Goal: Task Accomplishment & Management: Manage account settings

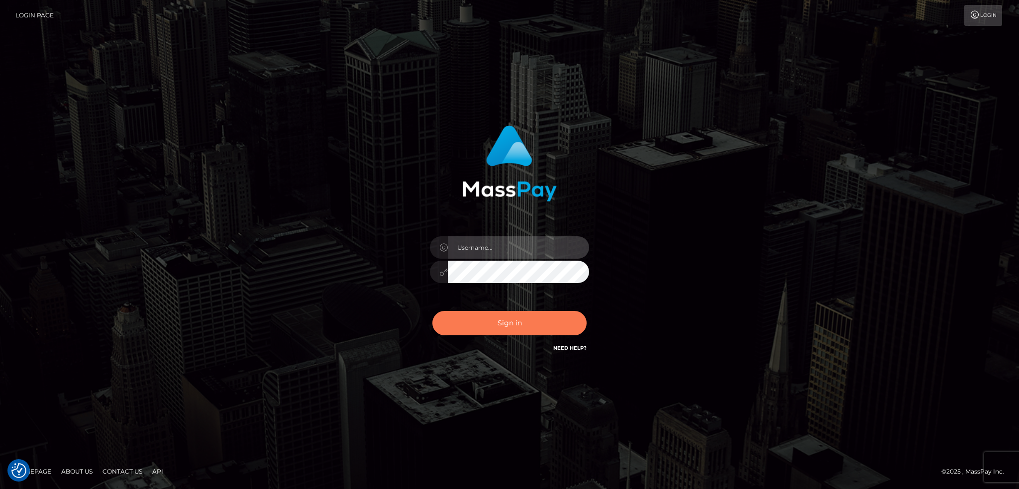
type input "alexstef"
click at [505, 323] on button "Sign in" at bounding box center [509, 323] width 154 height 24
type input "alexstef"
click at [503, 326] on button "Sign in" at bounding box center [509, 323] width 154 height 24
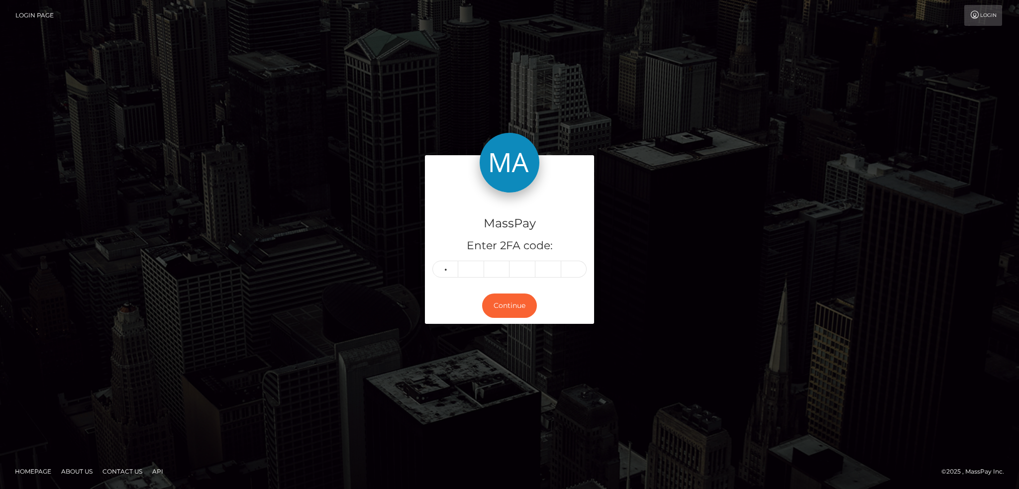
type input "6"
type input "2"
type input "4"
type input "5"
type input "6"
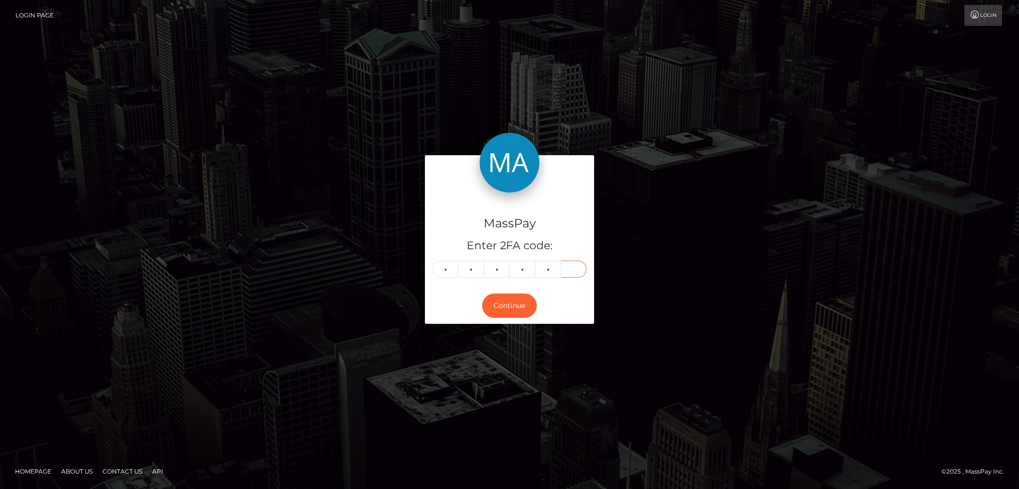
type input "0"
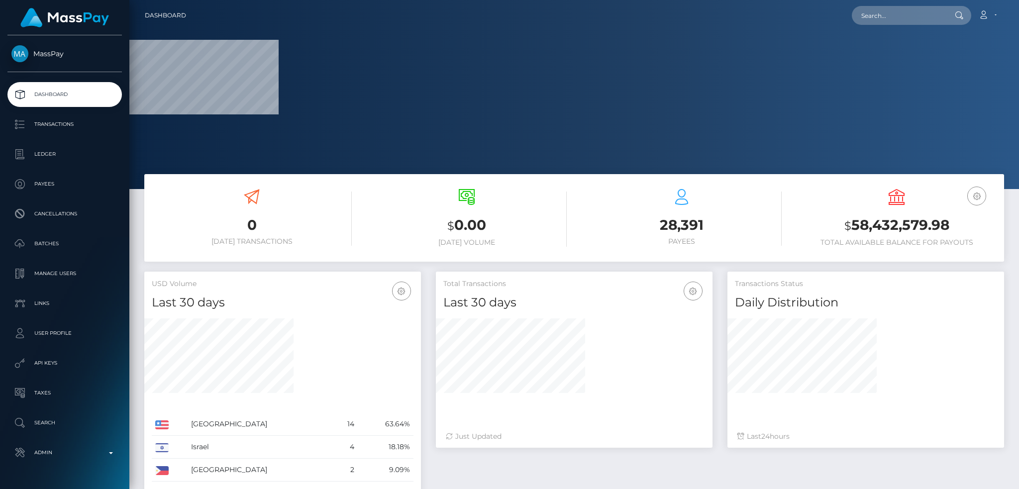
scroll to position [177, 276]
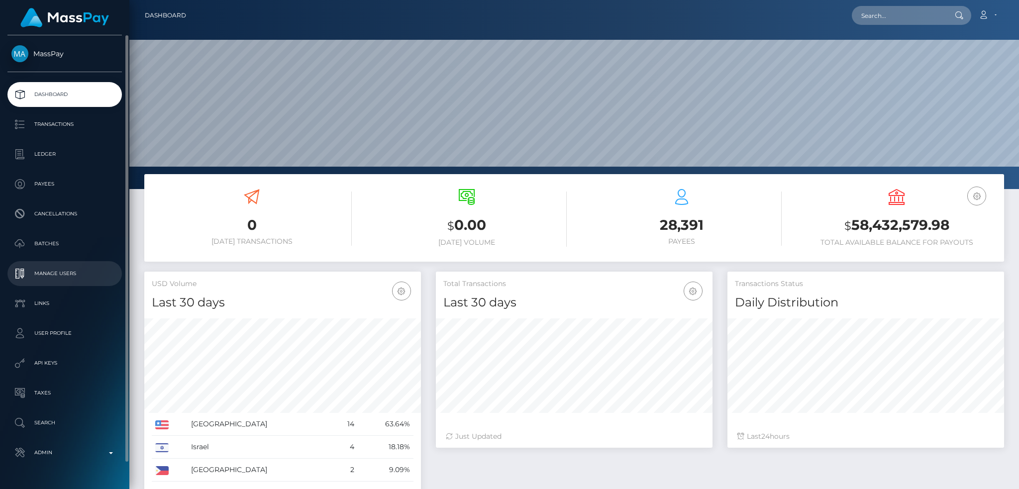
click at [70, 278] on p "Manage Users" at bounding box center [64, 273] width 107 height 15
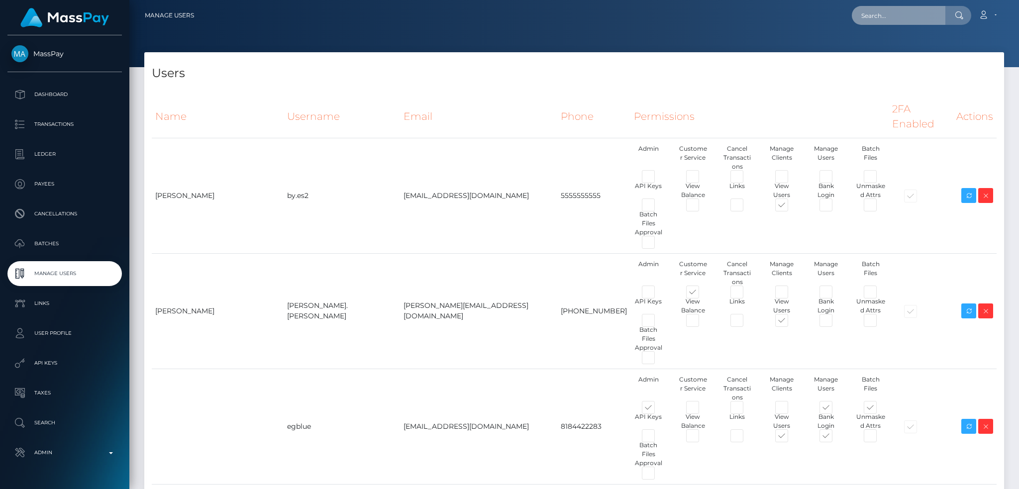
click at [879, 12] on input "text" at bounding box center [899, 15] width 94 height 19
paste input "df.es"
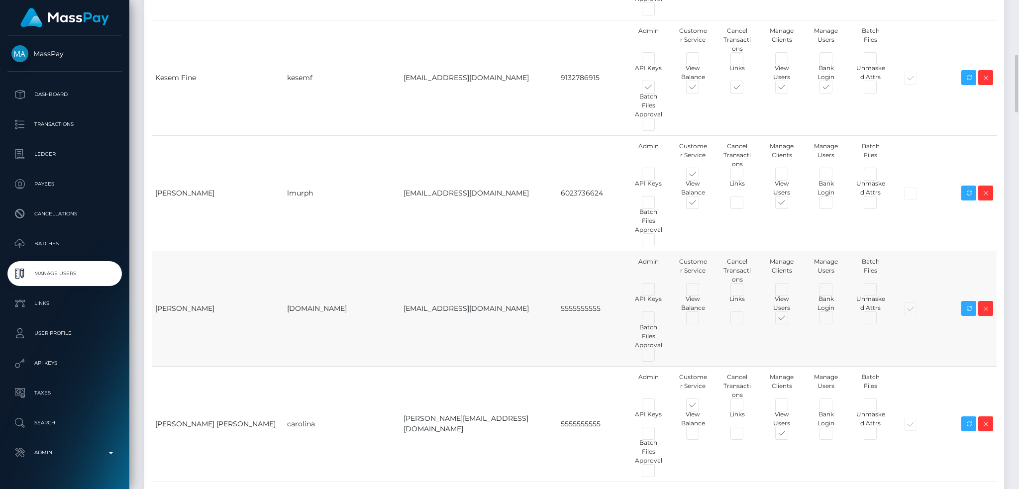
type input "df.es"
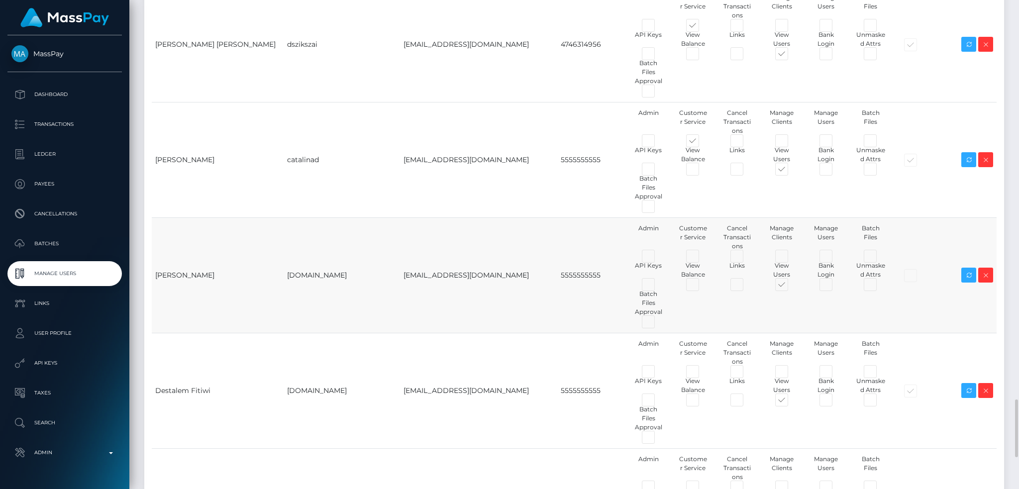
scroll to position [2919, 0]
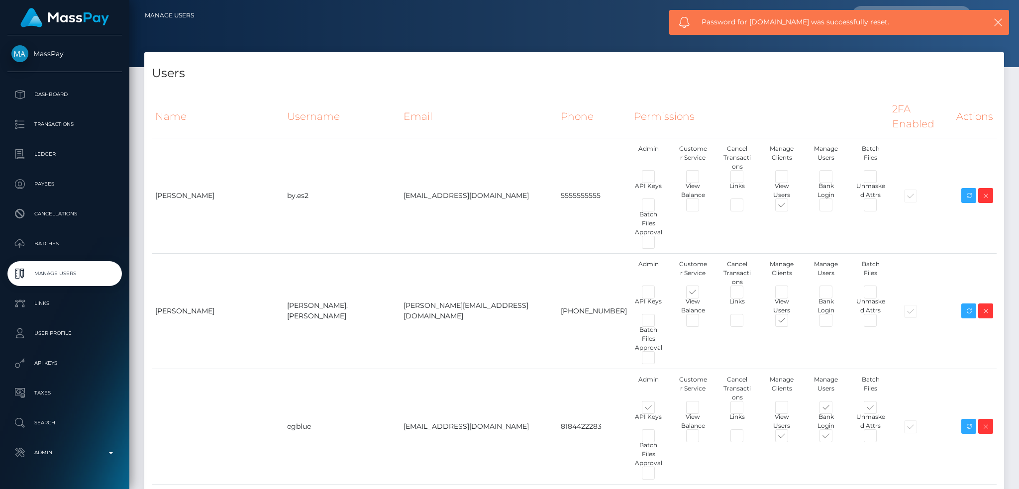
click at [826, 23] on span "Password for df.es was successfully reset." at bounding box center [834, 22] width 265 height 10
copy span "Password for df.es was successfully reset."
click at [999, 21] on icon "button" at bounding box center [998, 22] width 10 height 10
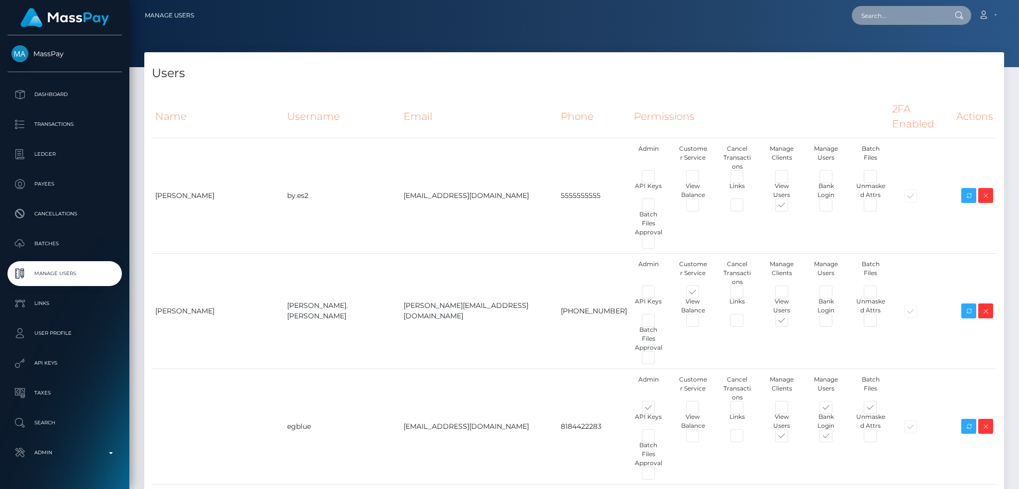
click at [859, 7] on input "text" at bounding box center [899, 15] width 94 height 19
paste input "beehonneybee1@gmail.com"
type input "beehonneybee1@gmail.com"
click at [886, 47] on link "HonneyBee" at bounding box center [892, 51] width 80 height 18
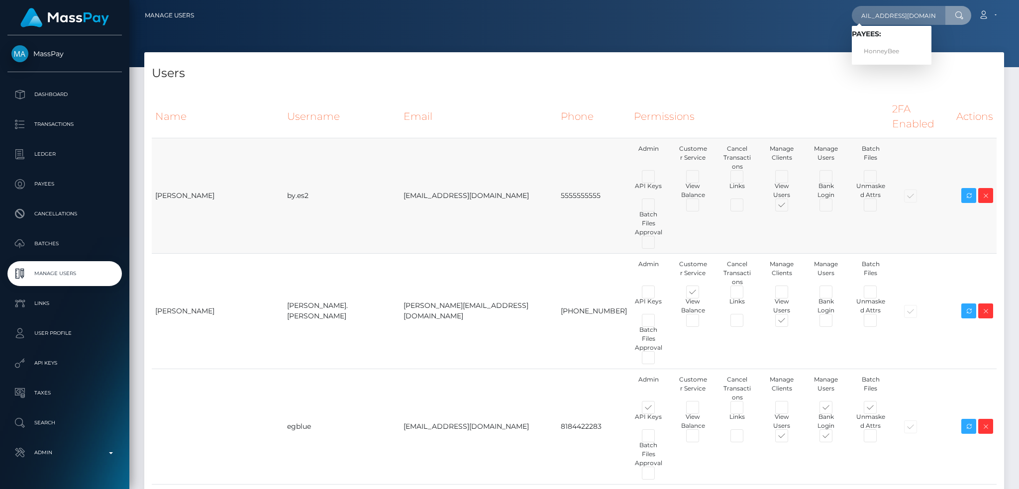
scroll to position [0, 0]
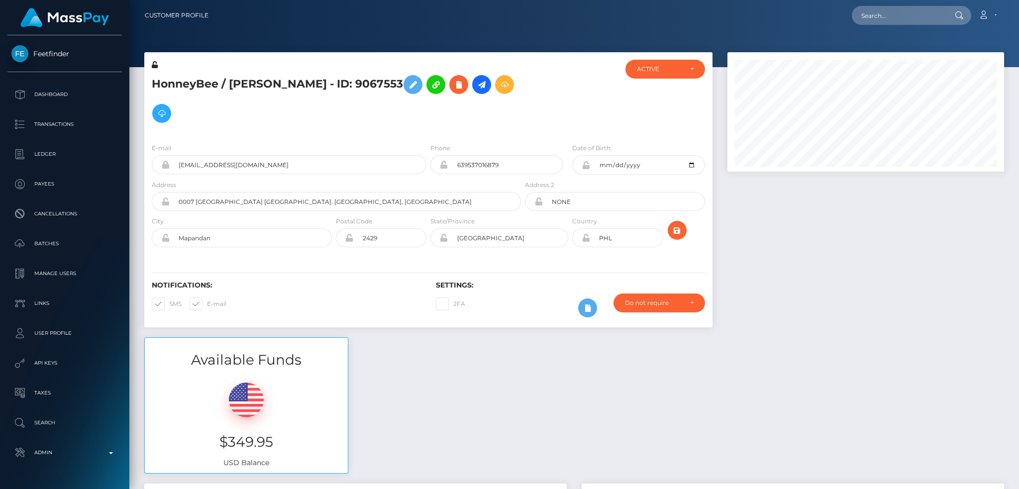
scroll to position [119, 276]
click at [877, 12] on input "text" at bounding box center [899, 15] width 94 height 19
paste input "poact_YHu4Ni5jumI3"
type input "poact_YHu4Ni5jumI3"
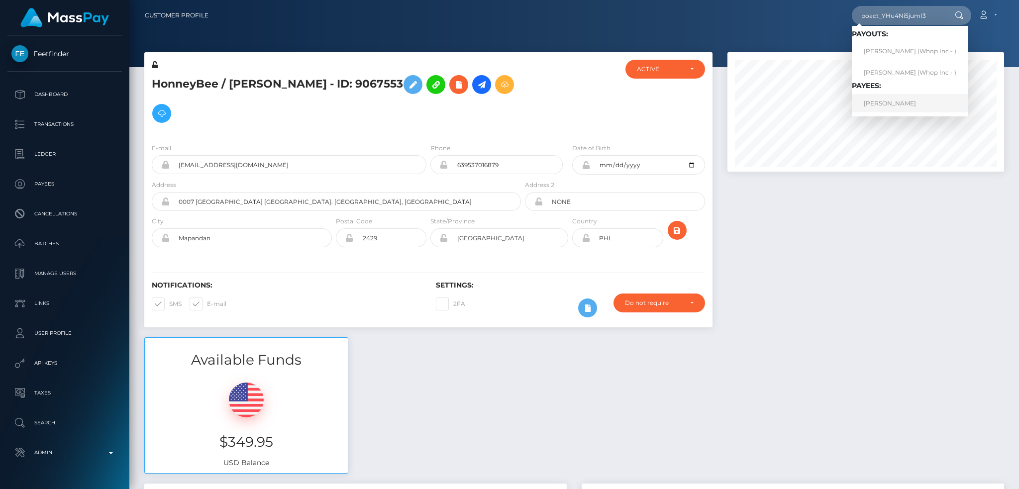
click at [884, 101] on link "ZAKARIA ELMAIDI" at bounding box center [910, 103] width 116 height 18
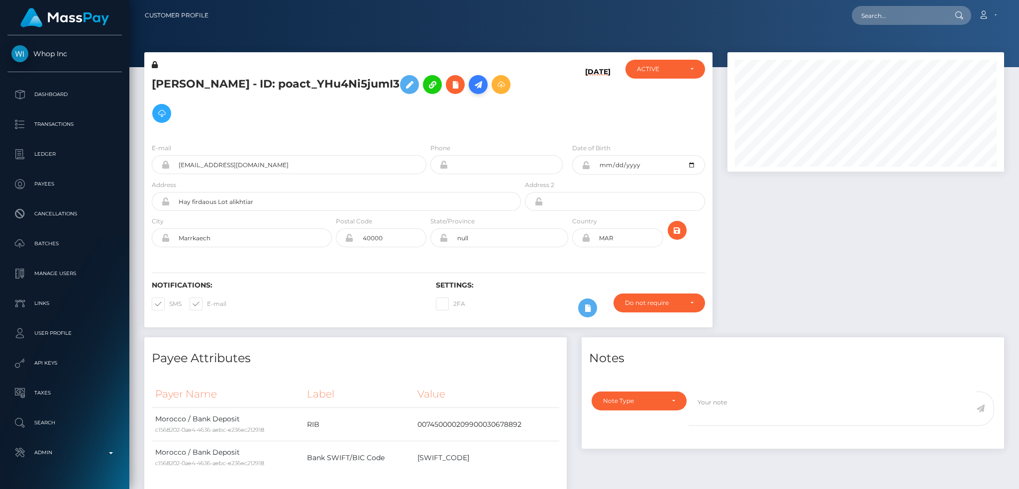
scroll to position [119, 276]
click at [488, 86] on link at bounding box center [478, 84] width 19 height 19
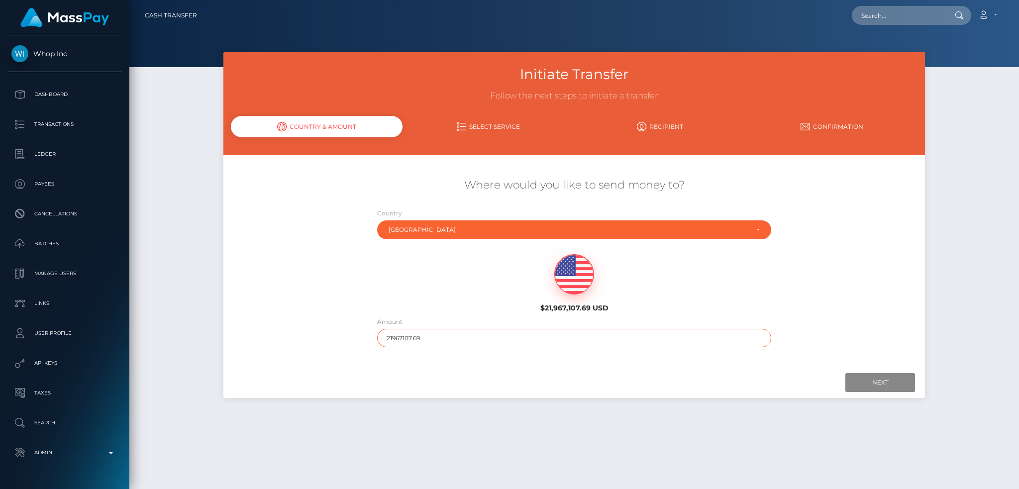
click at [435, 345] on input "21967107.69" at bounding box center [574, 338] width 395 height 18
type input "200"
click at [882, 387] on input "Next" at bounding box center [881, 382] width 70 height 19
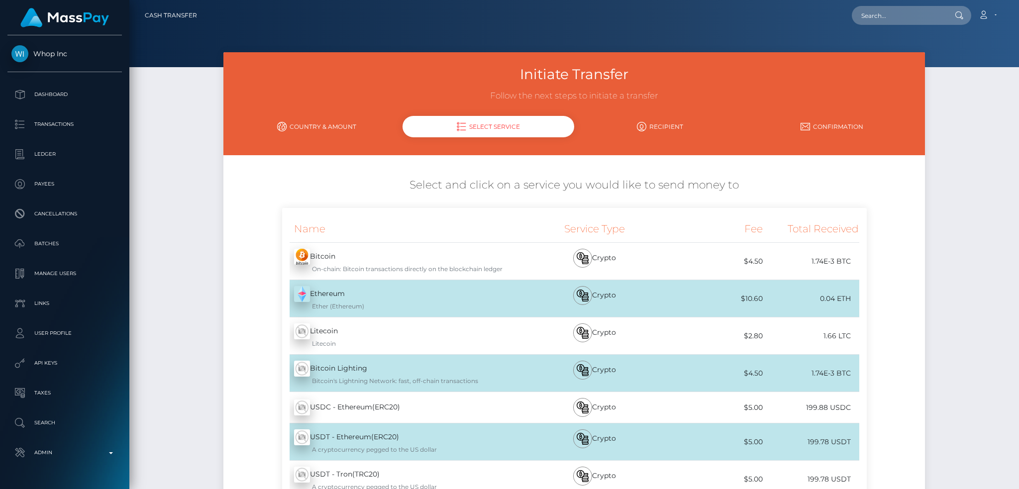
scroll to position [132, 0]
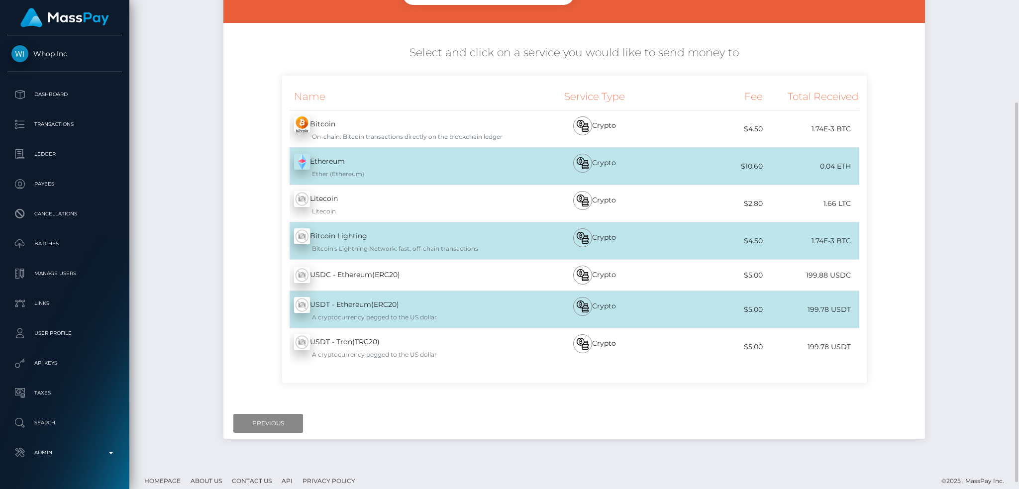
click at [252, 437] on div "Next Finish Previous" at bounding box center [574, 423] width 702 height 31
click at [257, 426] on input "Previous" at bounding box center [268, 423] width 70 height 19
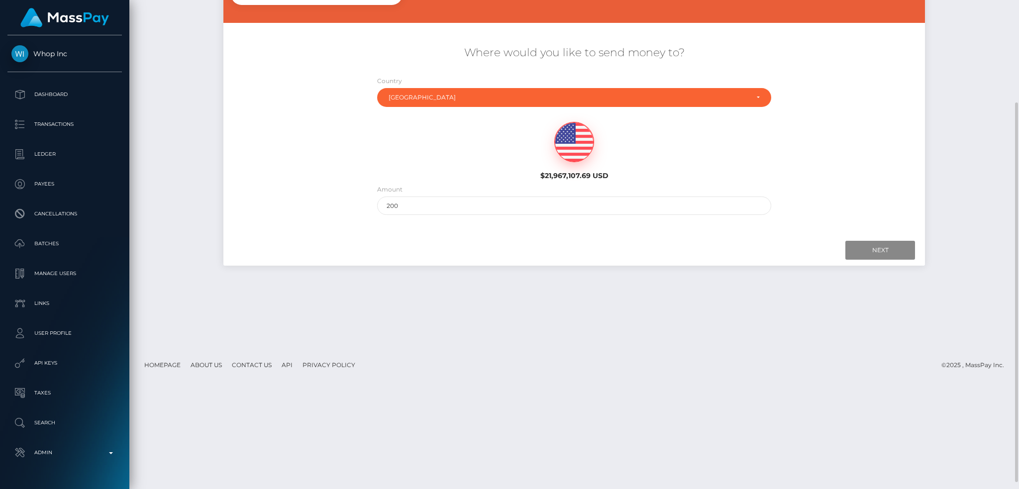
scroll to position [0, 0]
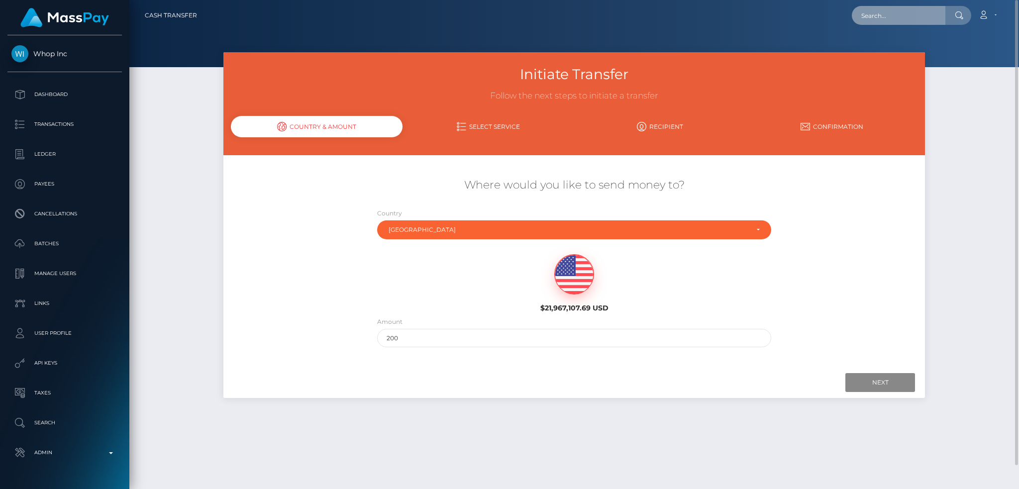
click at [901, 8] on input "text" at bounding box center [899, 15] width 94 height 19
paste input "e795e77c-0bf7-11f0-b24e-02f0d179f5a1"
type input "e795e77c-0bf7-11f0-b24e-02f0d179f5a1"
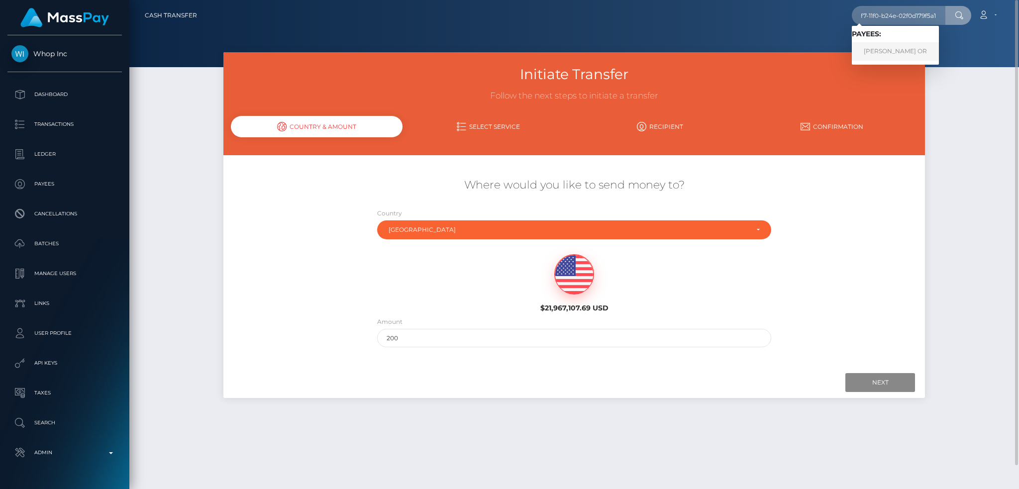
click at [879, 50] on link "JASMIN ELEONORA OR" at bounding box center [895, 51] width 87 height 18
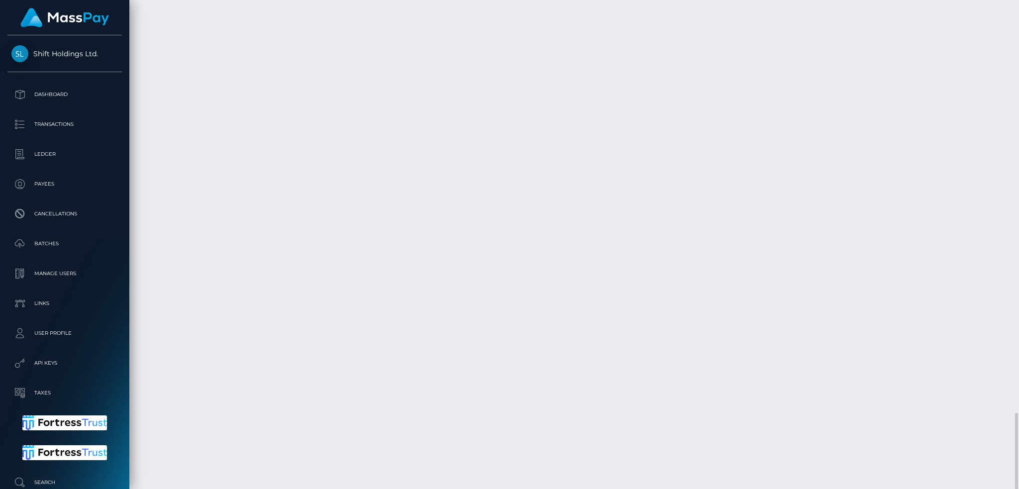
scroll to position [119, 276]
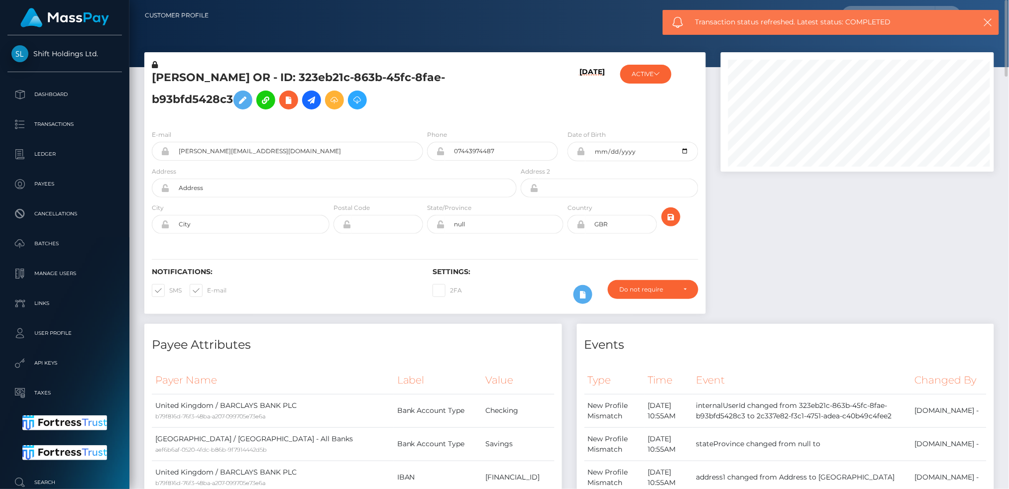
scroll to position [119, 273]
click at [307, 102] on link at bounding box center [311, 100] width 19 height 19
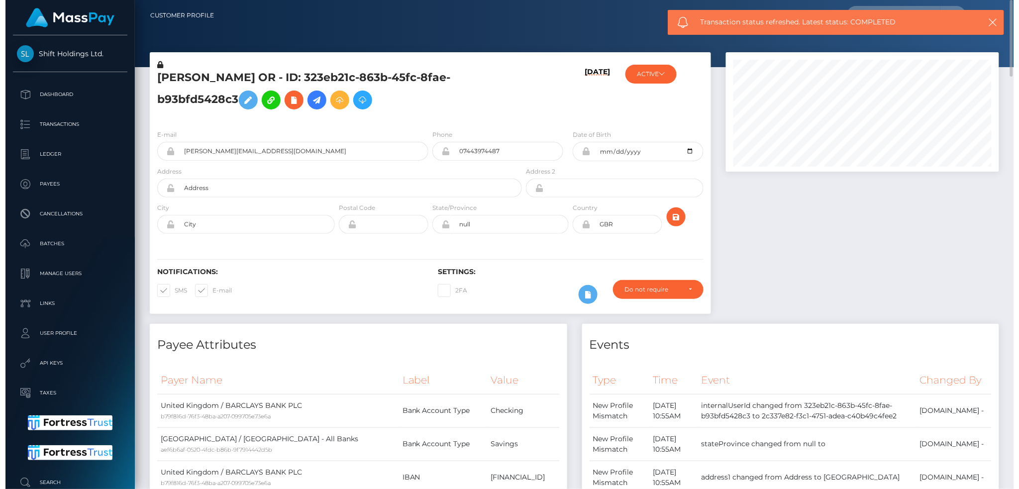
scroll to position [119, 276]
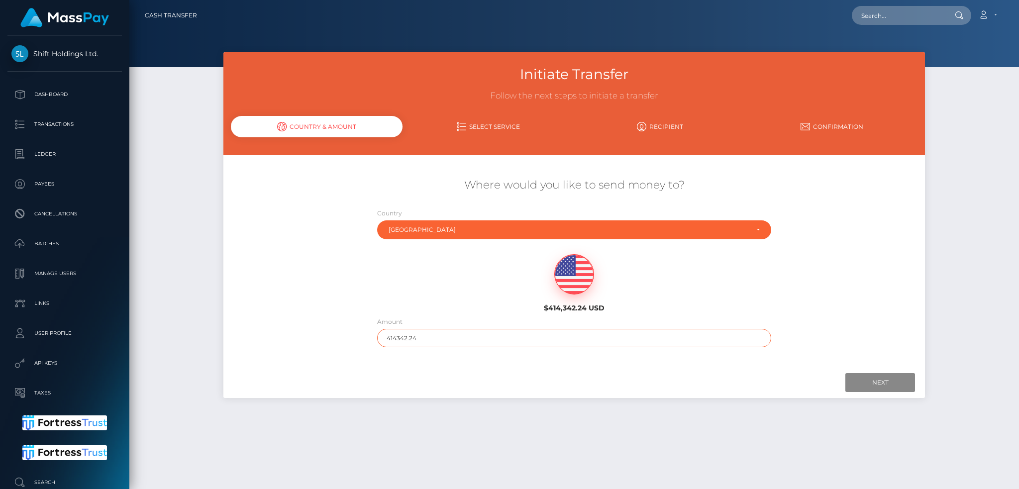
click at [447, 333] on input "414342.24" at bounding box center [574, 338] width 395 height 18
type input "200"
click at [863, 376] on input "Next" at bounding box center [881, 382] width 70 height 19
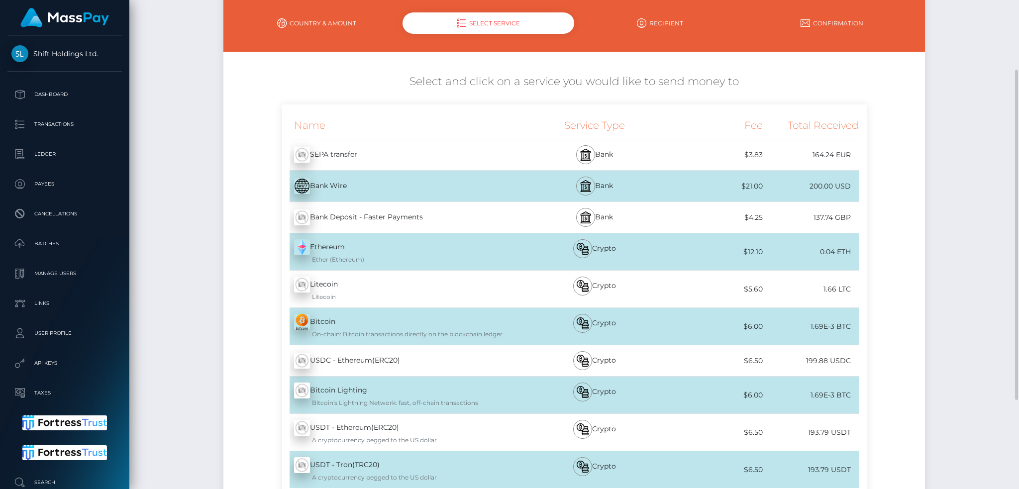
scroll to position [170, 0]
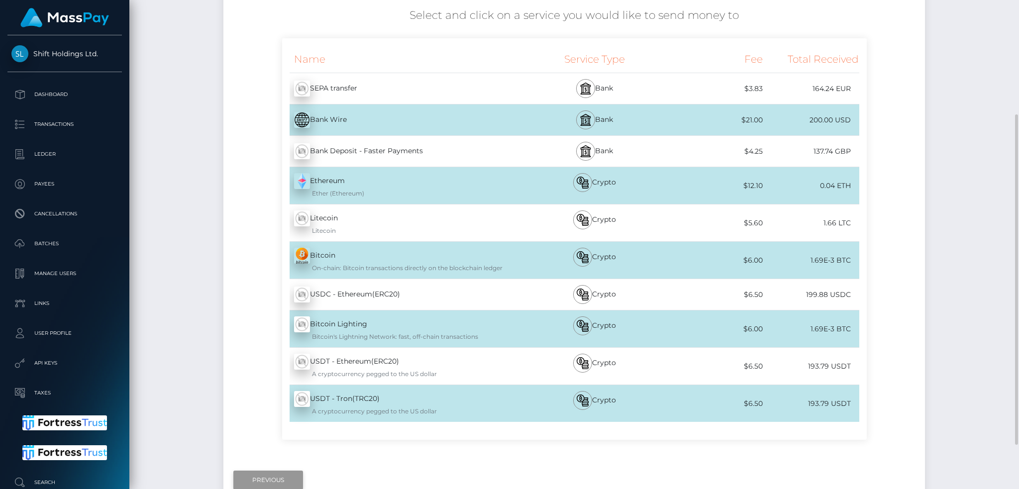
click at [271, 476] on input "Previous" at bounding box center [268, 480] width 70 height 19
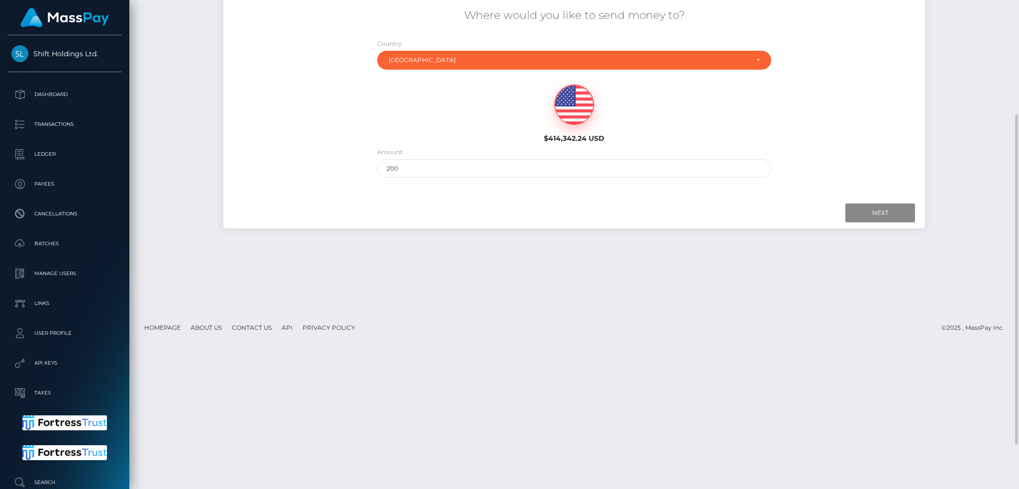
scroll to position [0, 0]
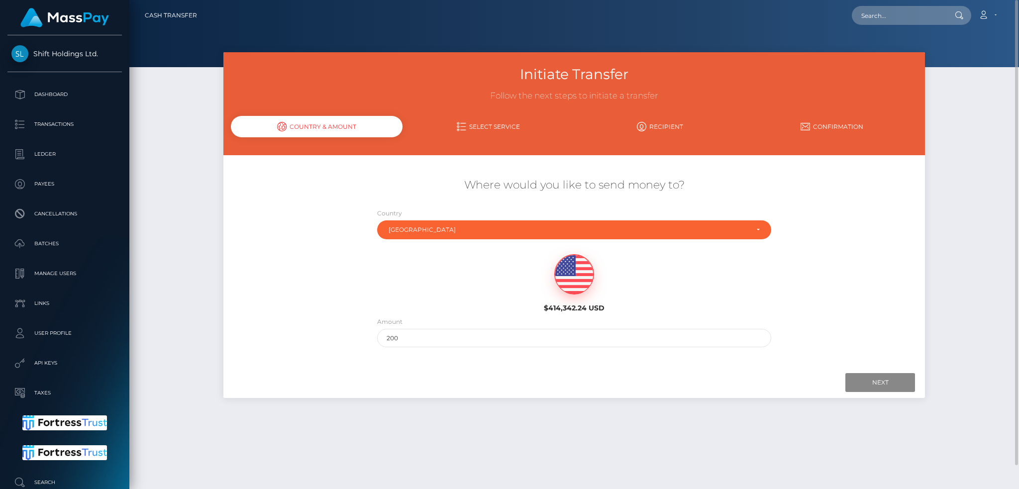
drag, startPoint x: 887, startPoint y: 26, endPoint x: 889, endPoint y: 17, distance: 8.6
click at [888, 21] on nav "Cash Transfer Loading... Loading... Account Logout" at bounding box center [574, 15] width 890 height 31
drag, startPoint x: 889, startPoint y: 17, endPoint x: 872, endPoint y: 22, distance: 17.5
click at [889, 17] on input "text" at bounding box center [899, 15] width 94 height 19
paste input "dm57K2IfQDOrhM9I_bvAJA"
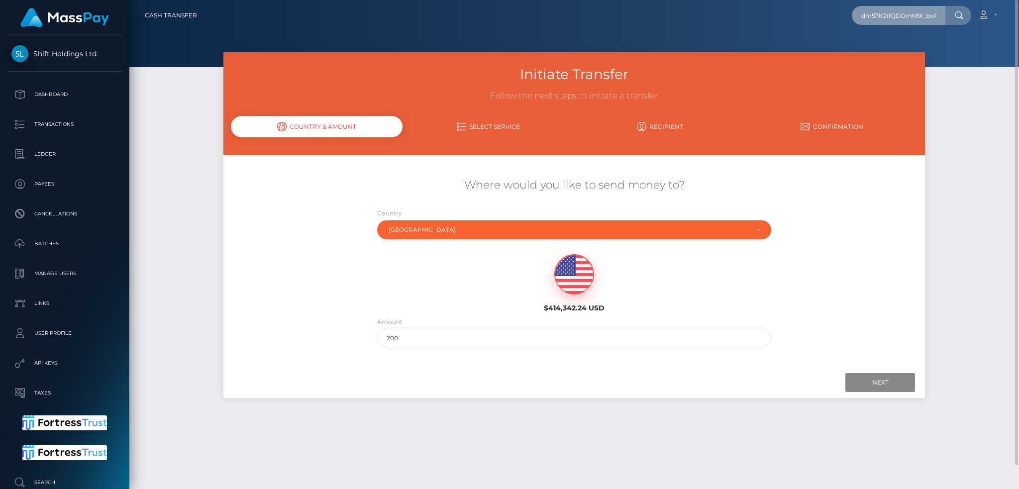
scroll to position [0, 11]
type input "dm57K2IfQDOrhM9I_bvAJA"
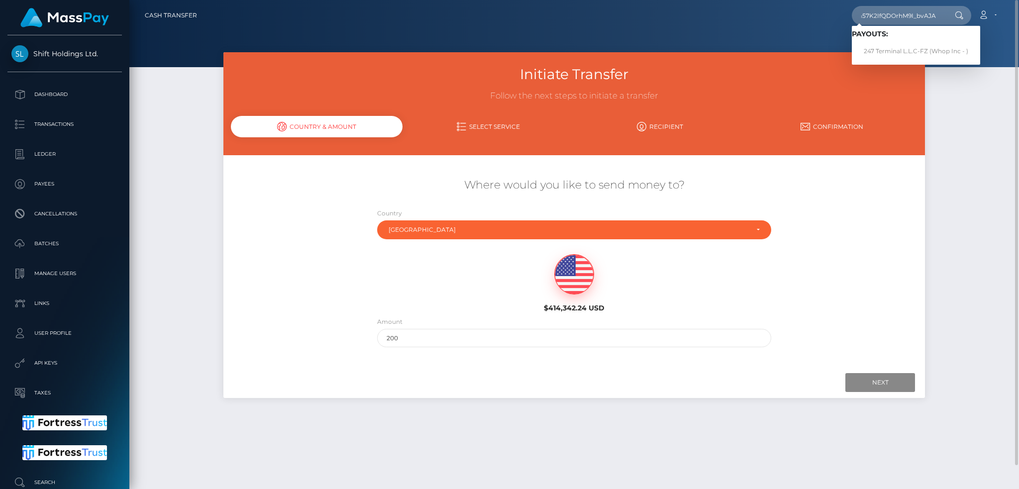
scroll to position [0, 0]
click at [912, 50] on link "247 Terminal L.L.C-FZ (Whop Inc - )" at bounding box center [916, 51] width 128 height 18
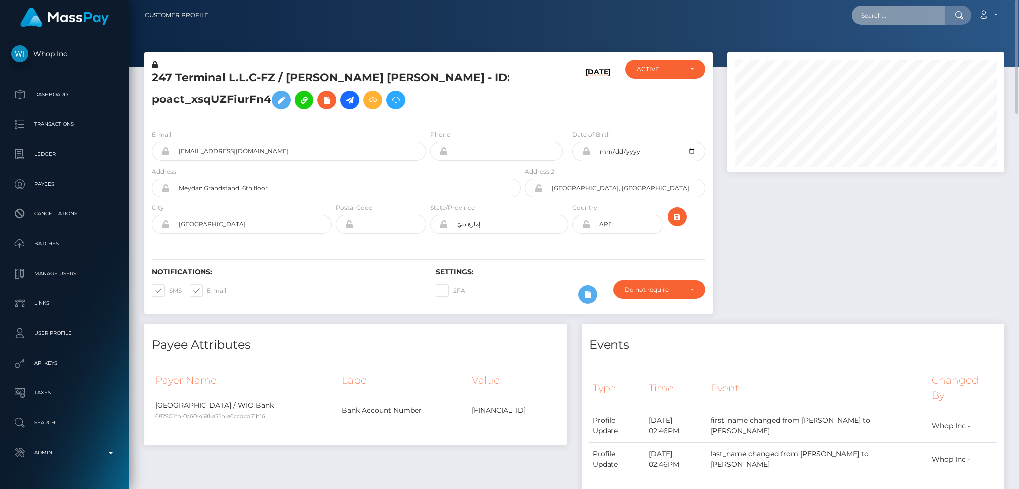
click at [888, 10] on input "text" at bounding box center [899, 15] width 94 height 19
paste input "pout_3pZm5XPKtyilP"
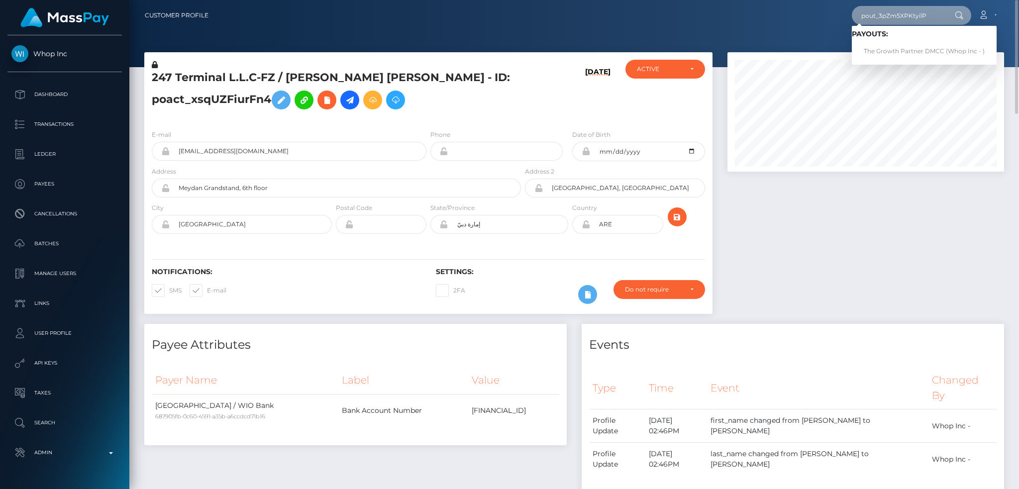
type input "pout_3pZm5XPKtyilP"
click at [904, 49] on link "The Growth Partner DMCC (Whop Inc - )" at bounding box center [924, 51] width 145 height 18
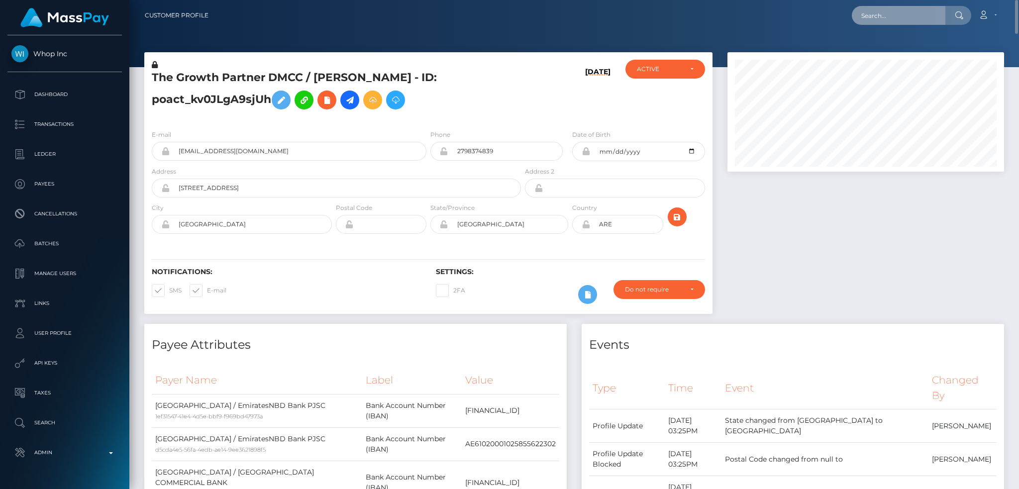
drag, startPoint x: 874, startPoint y: 11, endPoint x: 824, endPoint y: 32, distance: 54.4
click at [874, 11] on input "text" at bounding box center [899, 15] width 94 height 19
paste input "pout_9RXTAgVHQyiSa"
type input "pout_9RXTAgVHQyiSa"
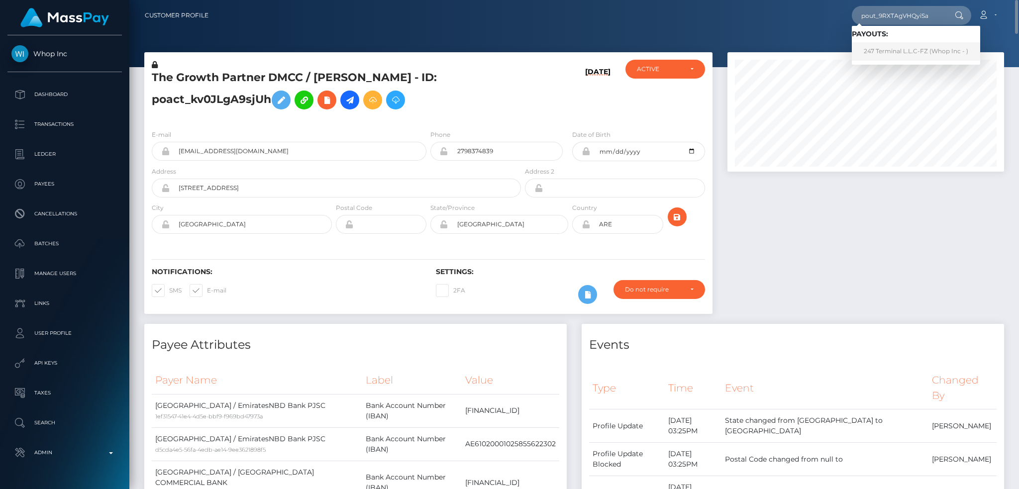
click at [914, 54] on link "247 Terminal L.L.C-FZ (Whop Inc - )" at bounding box center [916, 51] width 128 height 18
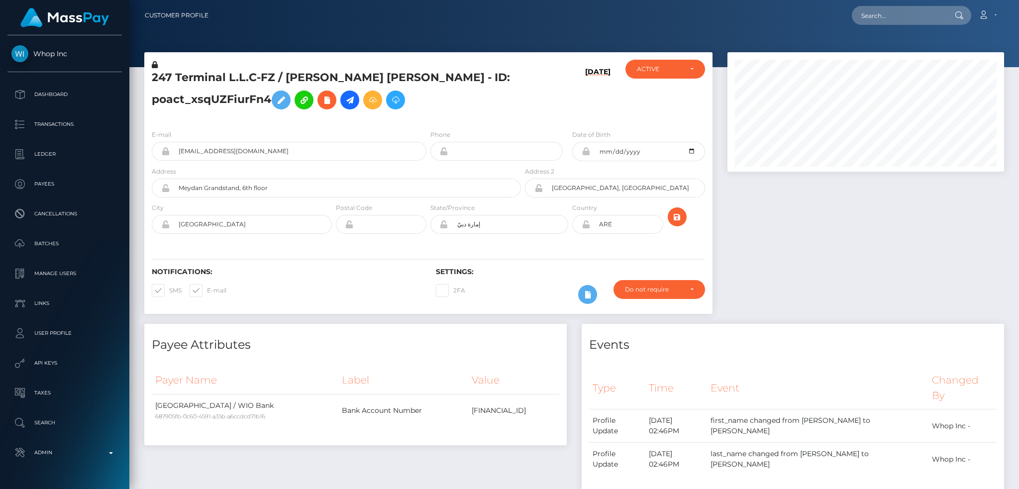
scroll to position [119, 276]
click at [294, 153] on input "4b05a573-c6e1-4097-bf96-9cb5616638da@payouts.whop.com" at bounding box center [298, 151] width 257 height 19
click at [834, 268] on div at bounding box center [866, 188] width 292 height 272
click at [878, 21] on input "text" at bounding box center [899, 15] width 94 height 19
paste input "a26cbfff1cdf458da7b72c3a80f6215a"
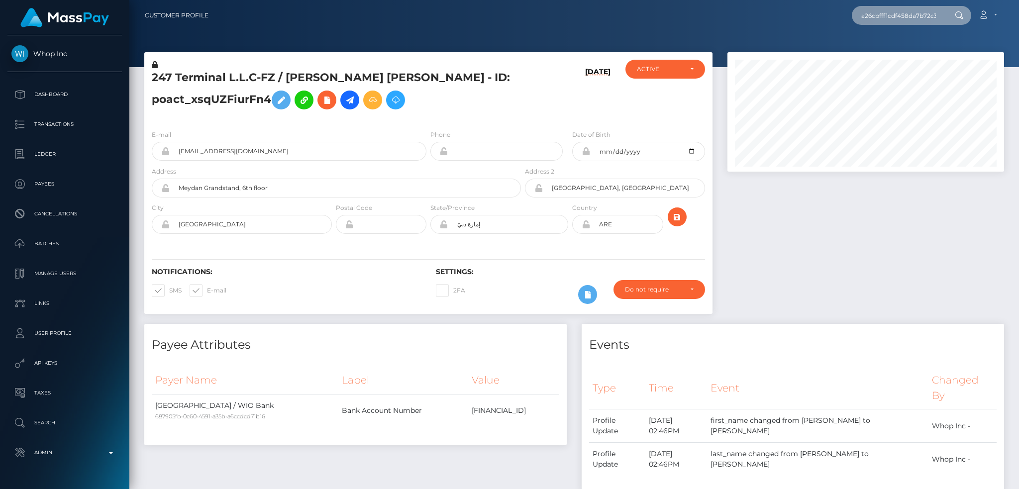
scroll to position [0, 33]
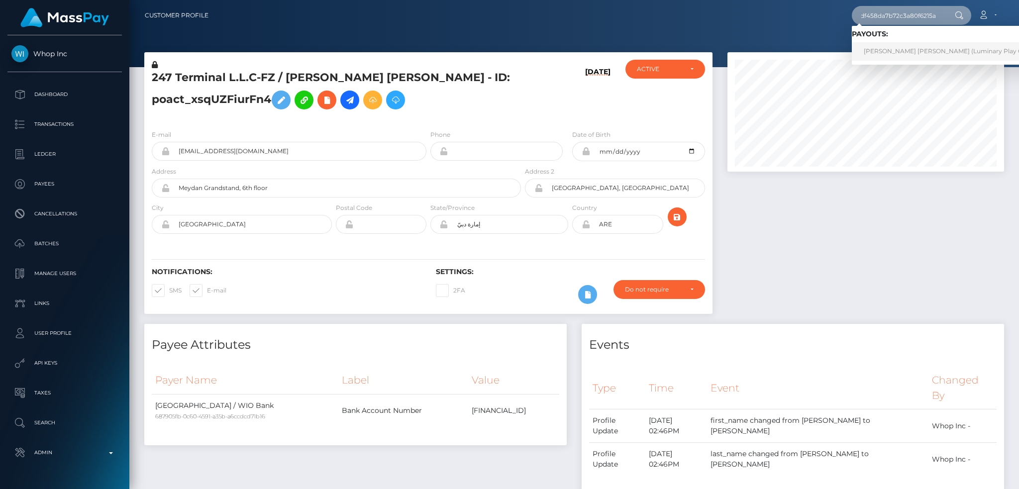
type input "a26cbfff1cdf458da7b72c3a80f6215a"
click at [889, 50] on link "NIKKI MARIE ELLIOTT (Luminary Play Operations Limited - Megabonanza)" at bounding box center [995, 51] width 286 height 18
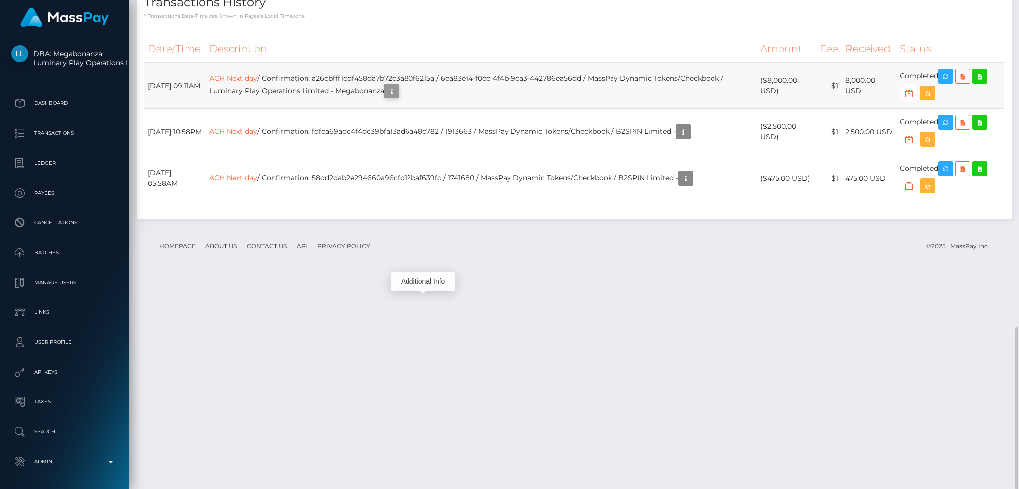
scroll to position [119, 276]
click at [398, 98] on icon "button" at bounding box center [392, 91] width 12 height 12
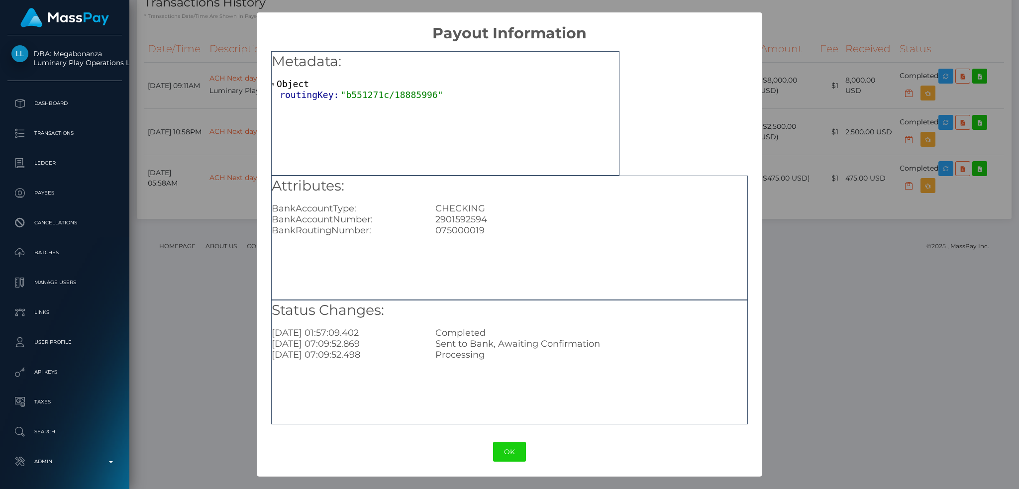
click at [768, 259] on div "× Payout Information Metadata: Object routingKey: "b551271c/18885996" Attribute…" at bounding box center [509, 244] width 1019 height 489
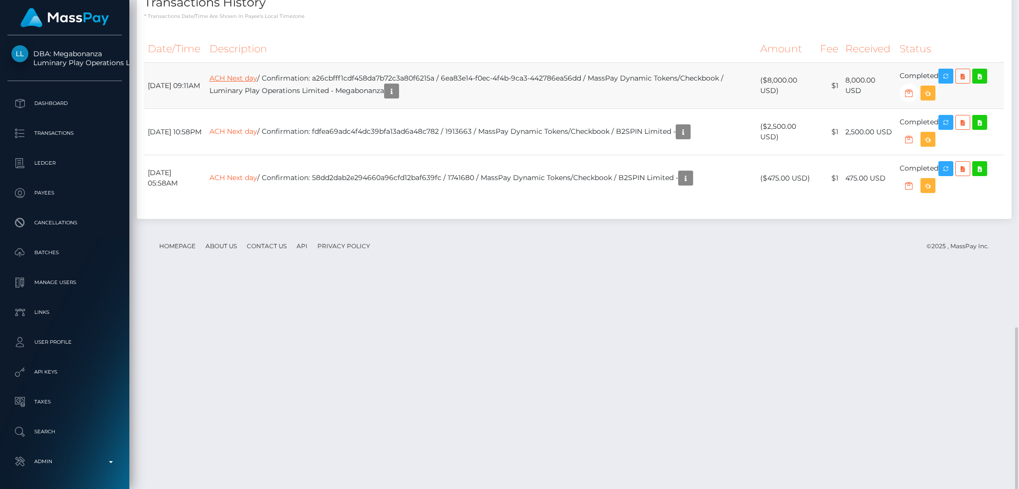
click at [247, 83] on link "ACH Next day" at bounding box center [234, 78] width 48 height 9
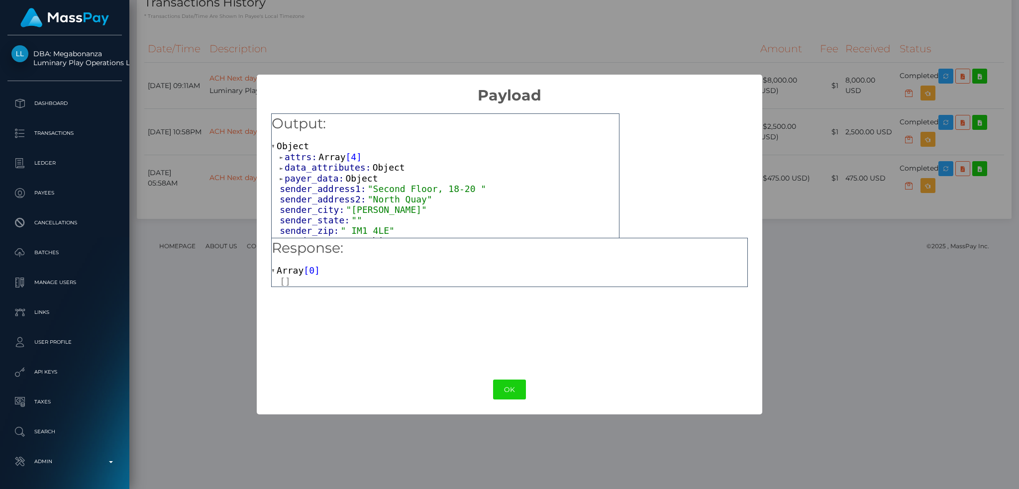
click at [360, 180] on span "Object" at bounding box center [362, 178] width 32 height 10
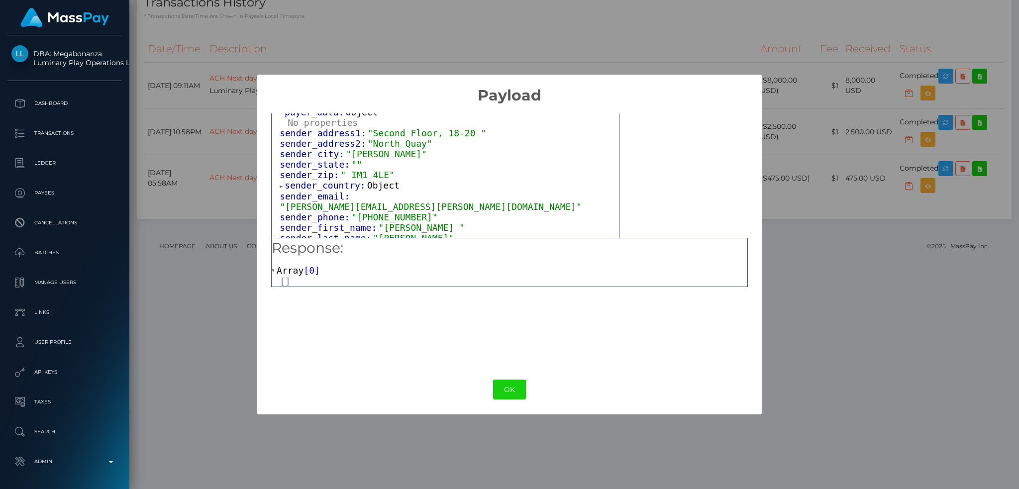
scroll to position [132, 0]
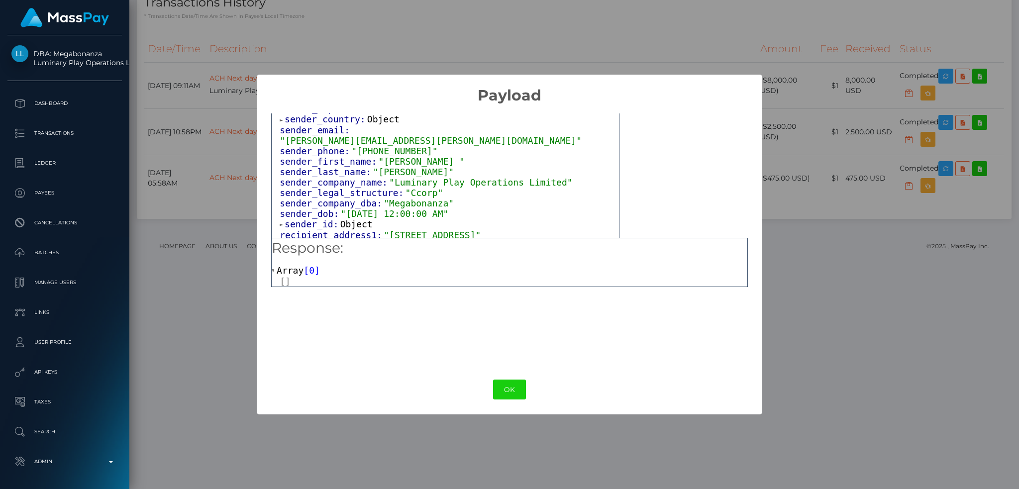
drag, startPoint x: 281, startPoint y: 132, endPoint x: 472, endPoint y: 140, distance: 191.8
click at [472, 140] on div "attrs: Array [ 4 ] data_attributes: Object payer_data: Object sender_address1: …" at bounding box center [445, 370] width 347 height 703
copy div "sender_email: "Steven.welsh@solutionshub.im" sender_phone: "+44 7624 459544""
drag, startPoint x: 438, startPoint y: 163, endPoint x: 264, endPoint y: 156, distance: 174.8
click at [264, 156] on div "Output: Object attrs: Array [ 4 ] data_attributes: Object payer_data: Object se…" at bounding box center [509, 235] width 505 height 260
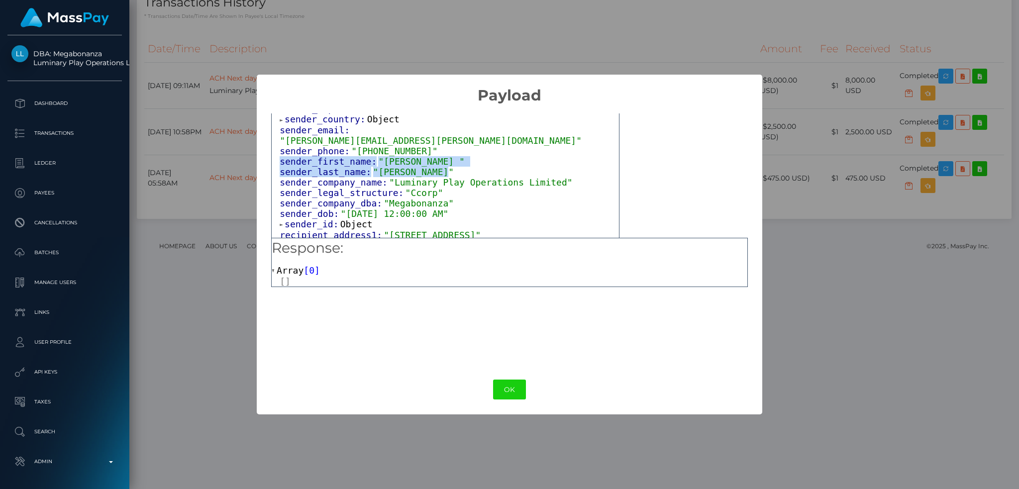
copy div "sender_first_name: "Steven " sender_last_name: "Martin Welsh""
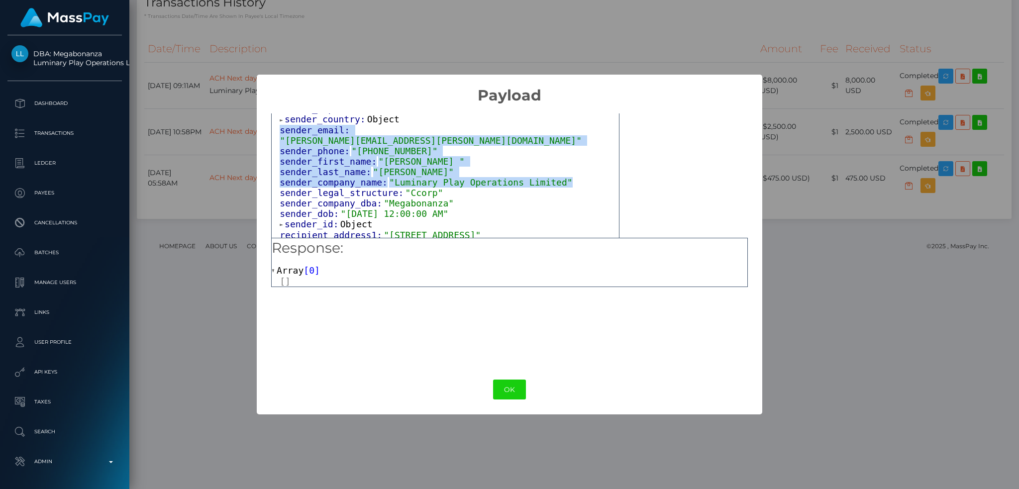
drag, startPoint x: 549, startPoint y: 174, endPoint x: 267, endPoint y: 134, distance: 285.0
click at [267, 134] on div "Output: Object attrs: Array [ 4 ] data_attributes: Object payer_data: Object se…" at bounding box center [509, 235] width 505 height 260
copy div "sender_email: "Steven.welsh@solutionshub.im" sender_phone: "+44 7624 459544" se…"
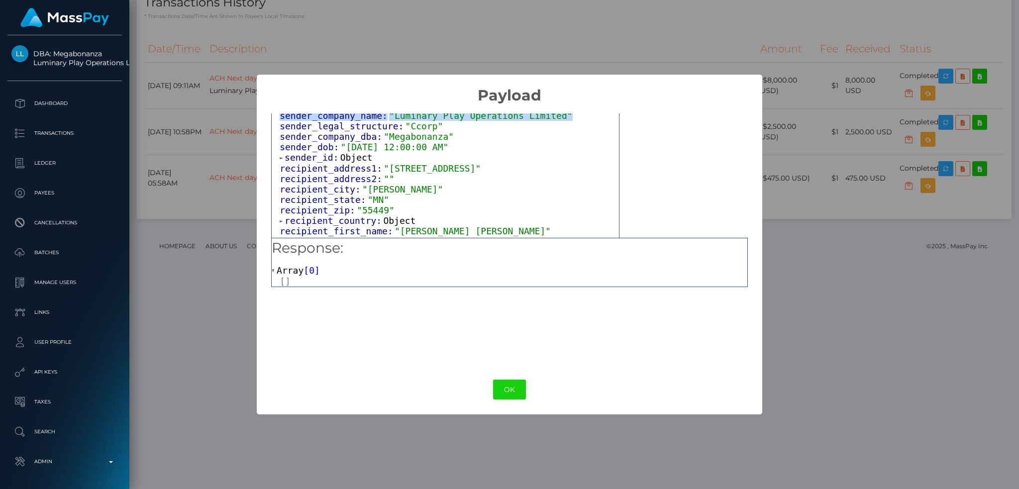
scroll to position [265, 0]
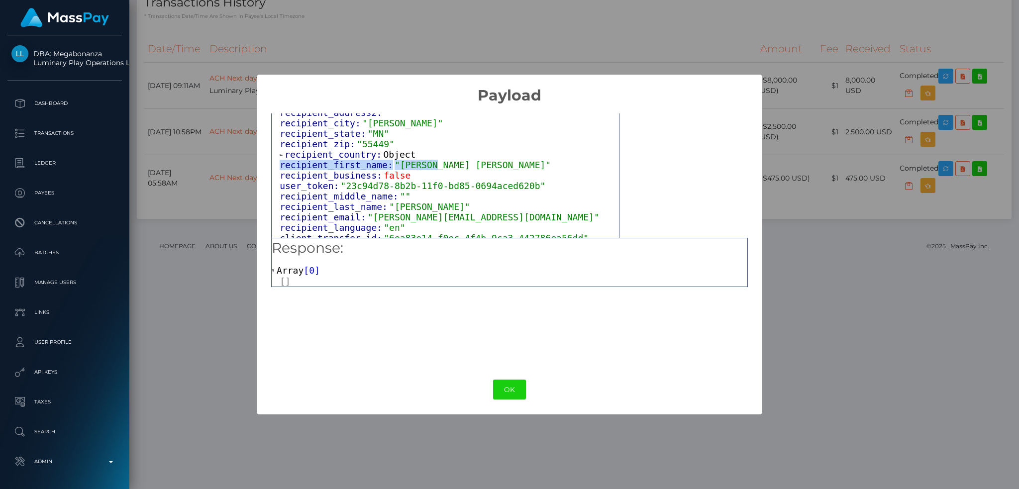
drag, startPoint x: 294, startPoint y: 159, endPoint x: 424, endPoint y: 155, distance: 130.0
click at [424, 160] on span "recipient_first_name: "NIKKI MARIE"" at bounding box center [415, 165] width 271 height 10
click at [454, 160] on div "recipient_first_name: "NIKKI MARIE"" at bounding box center [449, 165] width 339 height 10
drag, startPoint x: 448, startPoint y: 159, endPoint x: 278, endPoint y: 162, distance: 170.7
click at [278, 162] on div "attrs: Array [ 4 ] data_attributes: Object payer_data: Object sender_address1: …" at bounding box center [445, 238] width 347 height 703
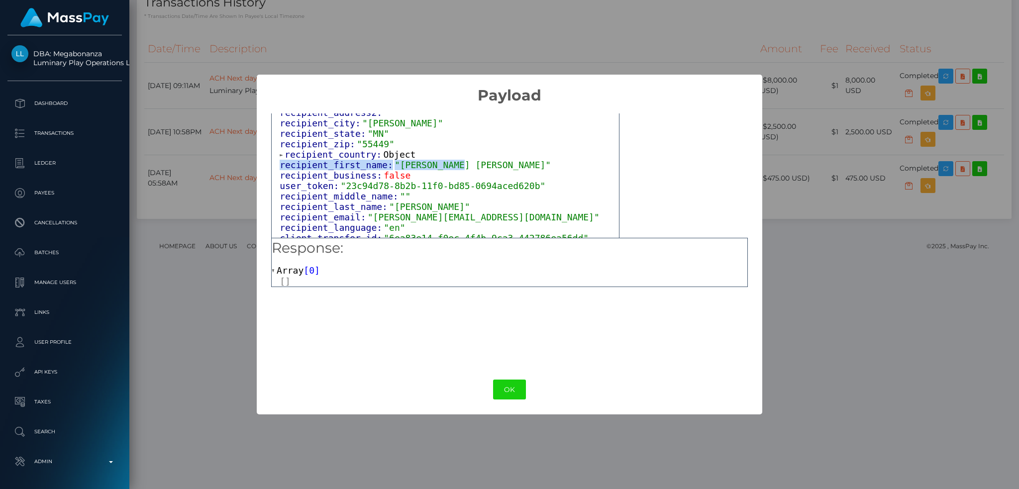
copy span "recipient_first_name: "NIKKI MARIE""
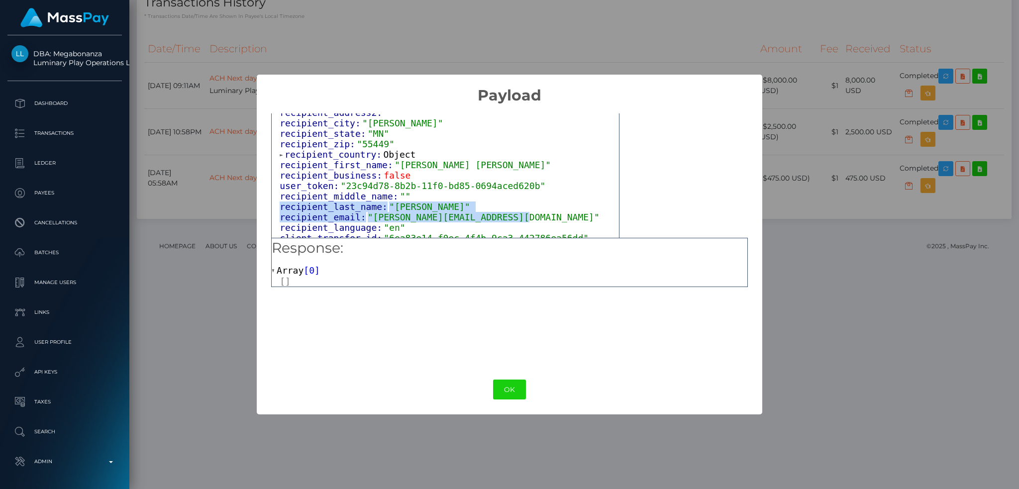
drag, startPoint x: 510, startPoint y: 213, endPoint x: 265, endPoint y: 204, distance: 244.5
click at [265, 204] on div "Output: Object attrs: Array [ 4 ] data_attributes: Object payer_data: Object se…" at bounding box center [509, 235] width 505 height 260
copy div "recipient_last_name: "ELLIOTT" recipient_email: "elliott.nikkimarie@gmail.com""
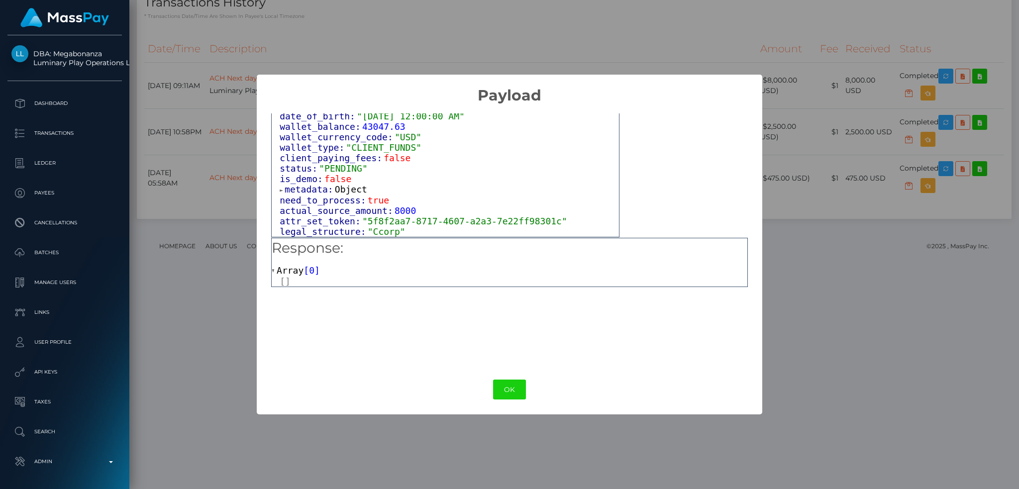
scroll to position [630, 0]
click at [181, 147] on div "× Payload Output: Object attrs: Array [ 4 ] data_attributes: Object payer_data:…" at bounding box center [509, 244] width 1019 height 489
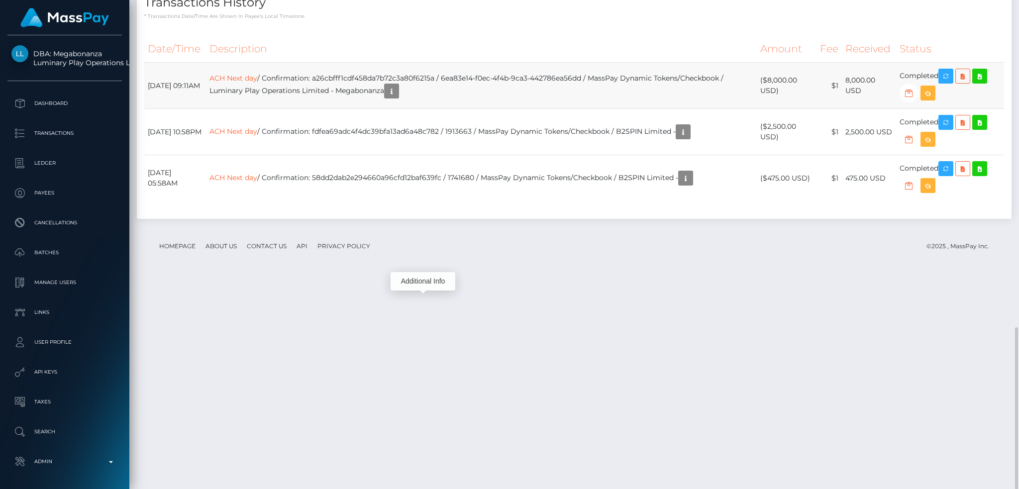
click at [422, 109] on td "ACH Next day / Confirmation: a26cbfff1cdf458da7b72c3a80f6215a / 6ea83e14-f0ec-4…" at bounding box center [481, 86] width 551 height 46
click at [398, 98] on icon "button" at bounding box center [392, 91] width 12 height 12
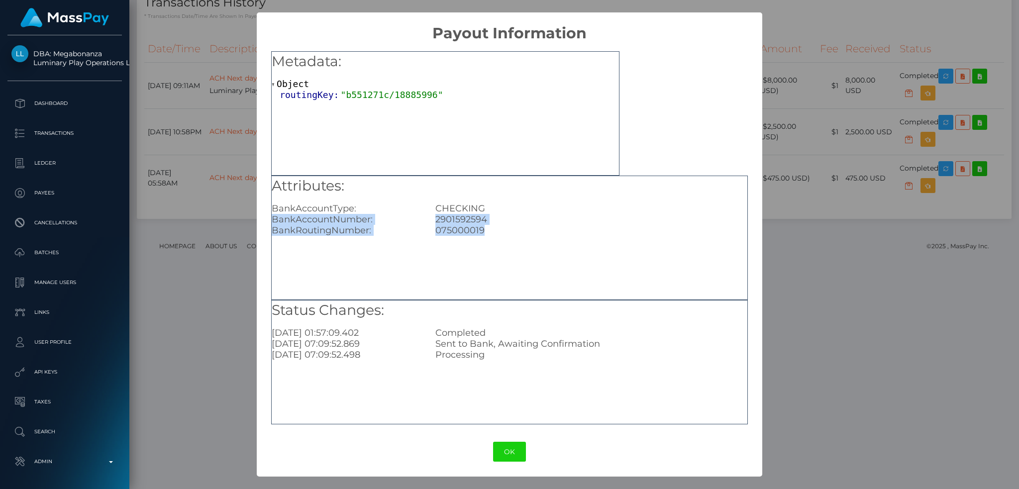
drag, startPoint x: 485, startPoint y: 229, endPoint x: 260, endPoint y: 216, distance: 225.3
click at [260, 216] on div "Metadata: Object routingKey: "b551271c/18885996" Attributes: BankAccountType: C…" at bounding box center [509, 234] width 505 height 385
copy div "BankAccountNumber: 2901592594 BankRoutingNumber: 075000019"
click at [202, 165] on div "× Payout Information Metadata: Object routingKey: "b551271c/18885996" Attribute…" at bounding box center [509, 244] width 1019 height 489
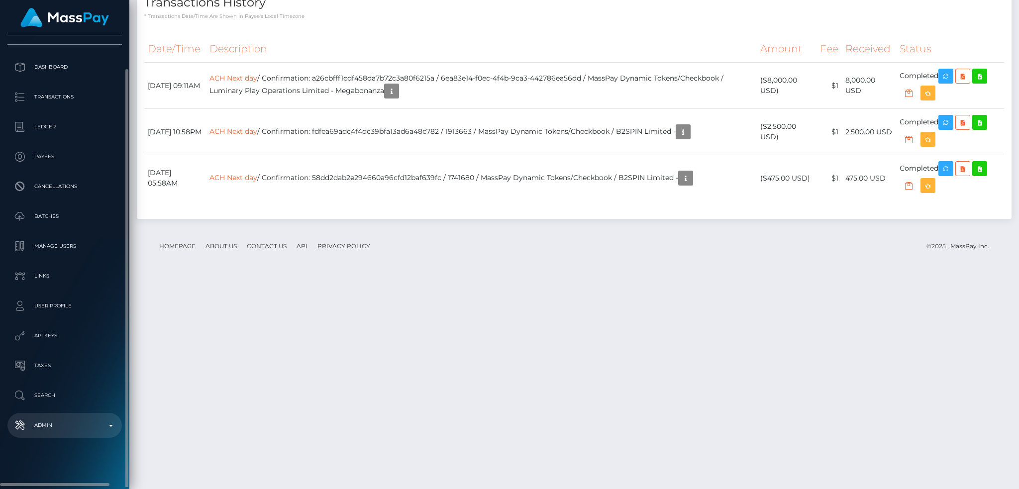
click at [66, 421] on p "Admin" at bounding box center [64, 425] width 107 height 15
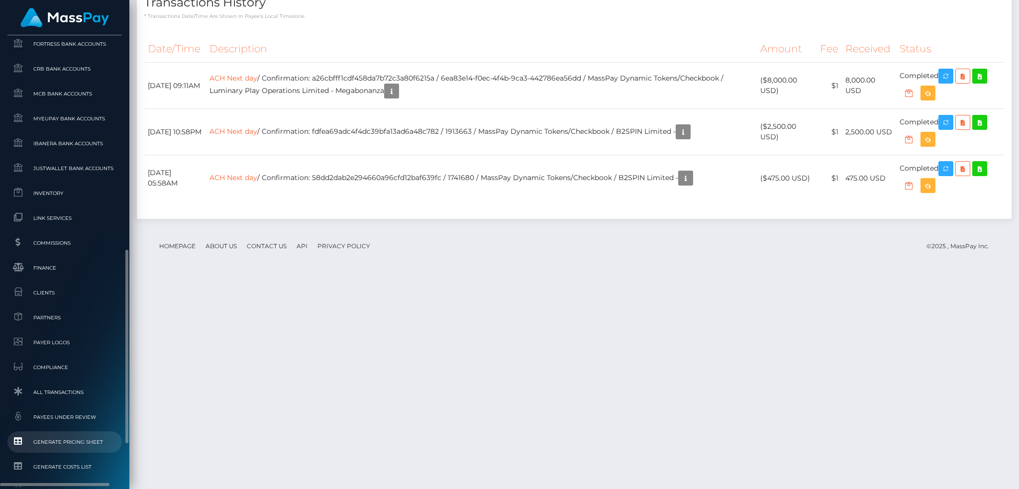
scroll to position [592, 0]
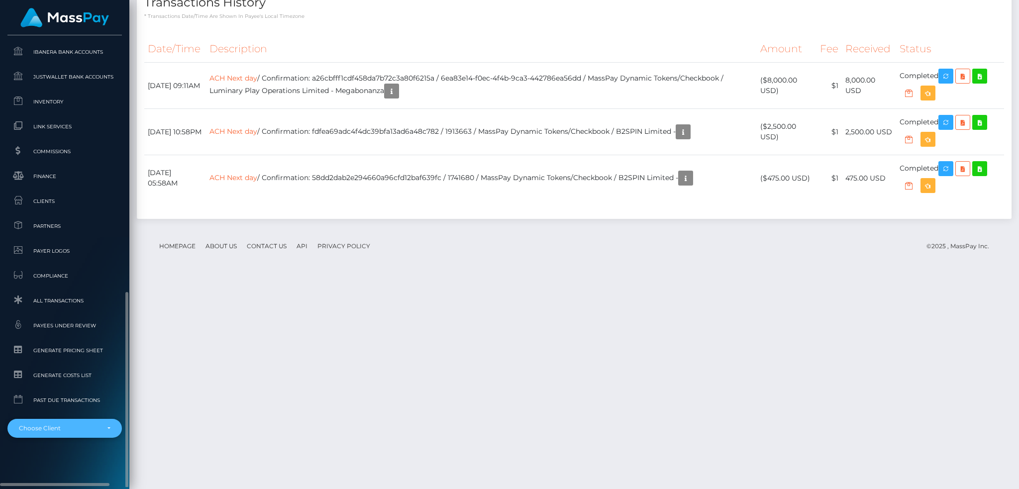
click at [76, 425] on div "Choose Client" at bounding box center [59, 429] width 80 height 8
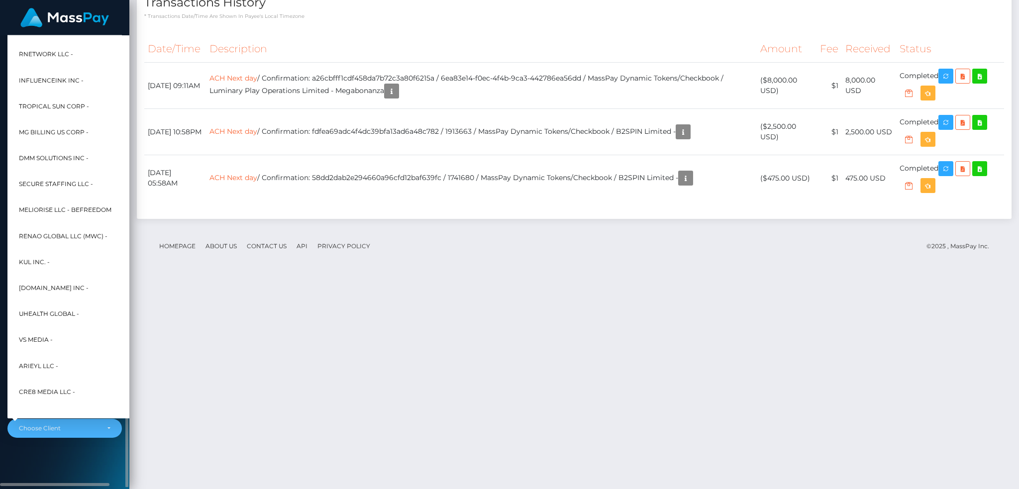
scroll to position [317, 0]
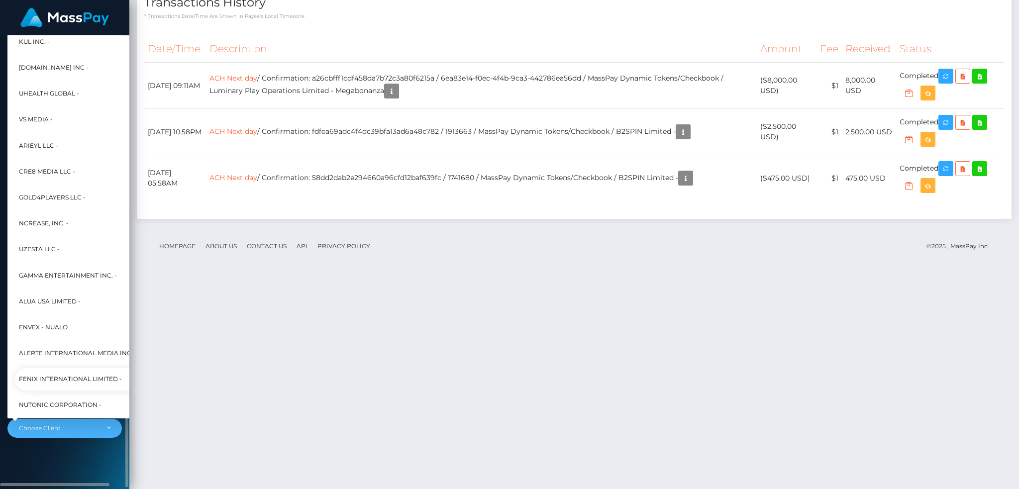
click at [74, 373] on span "Fenix International Limited -" at bounding box center [70, 379] width 103 height 13
select select "26"
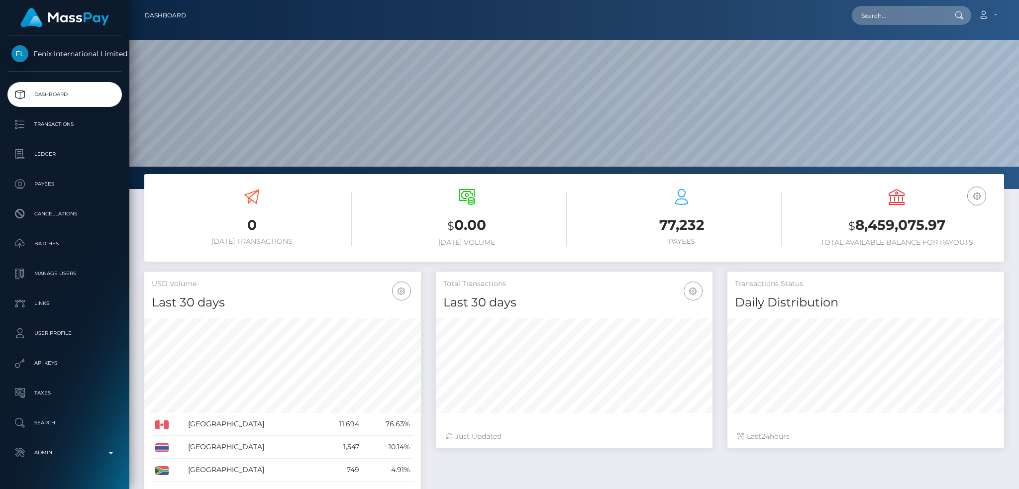
scroll to position [319, 276]
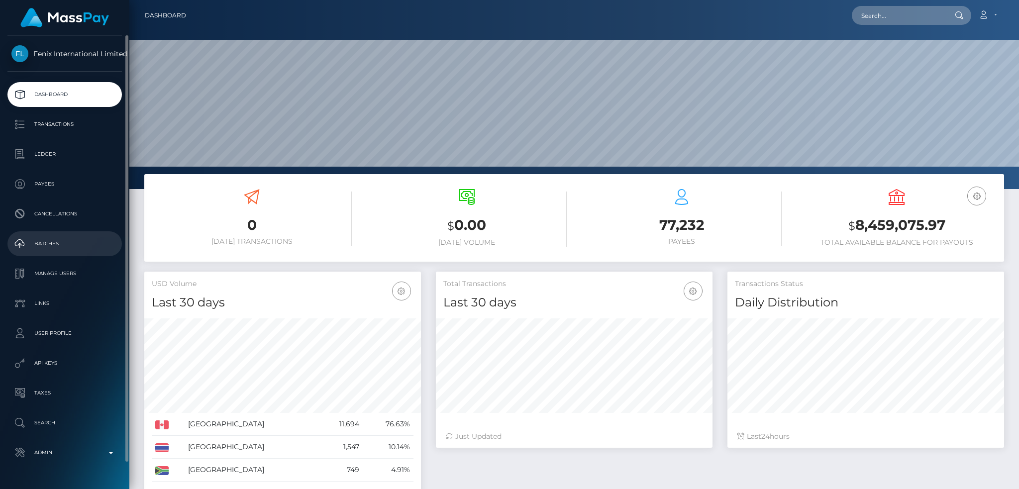
click at [61, 234] on link "Batches" at bounding box center [64, 243] width 114 height 25
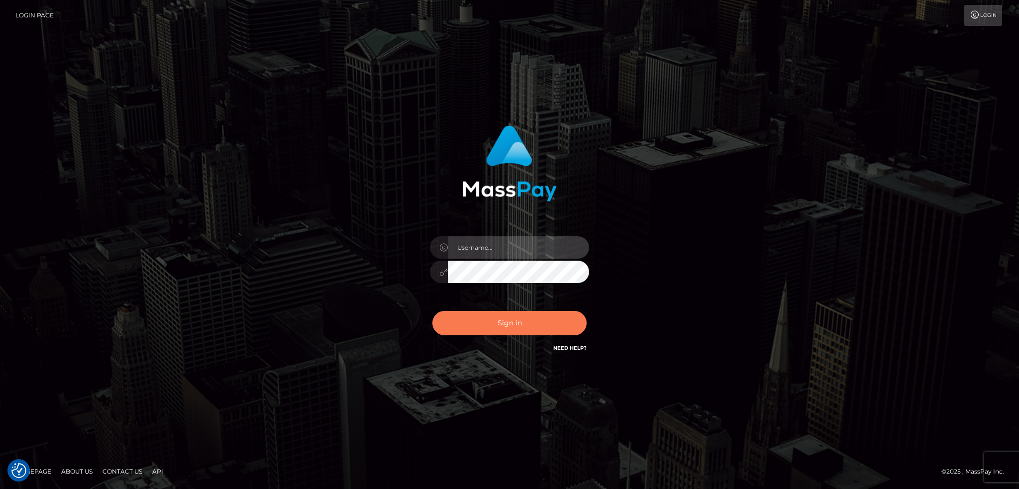
type input "alexstef"
click at [488, 320] on button "Sign in" at bounding box center [509, 323] width 154 height 24
type input "alexstef"
click at [472, 317] on button "Sign in" at bounding box center [509, 323] width 154 height 24
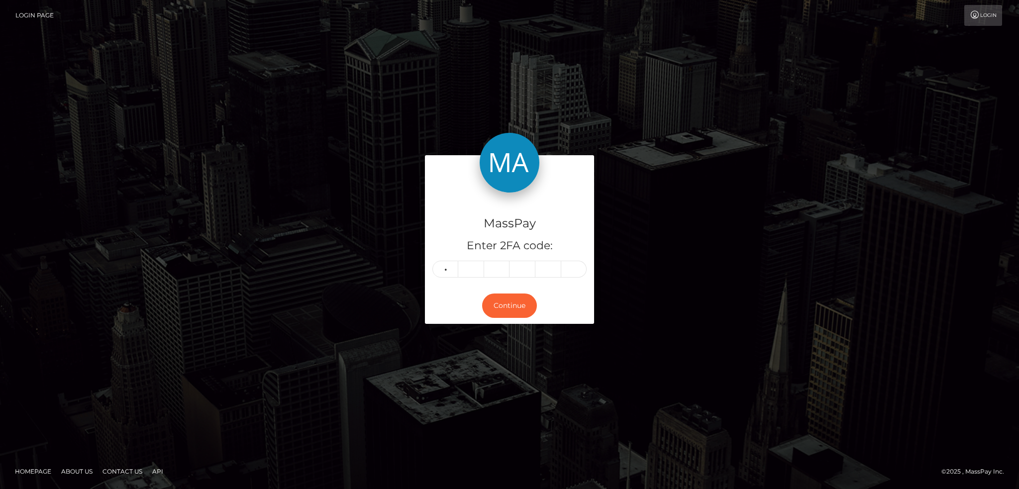
type input "1"
type input "2"
type input "1"
type input "3"
type input "4"
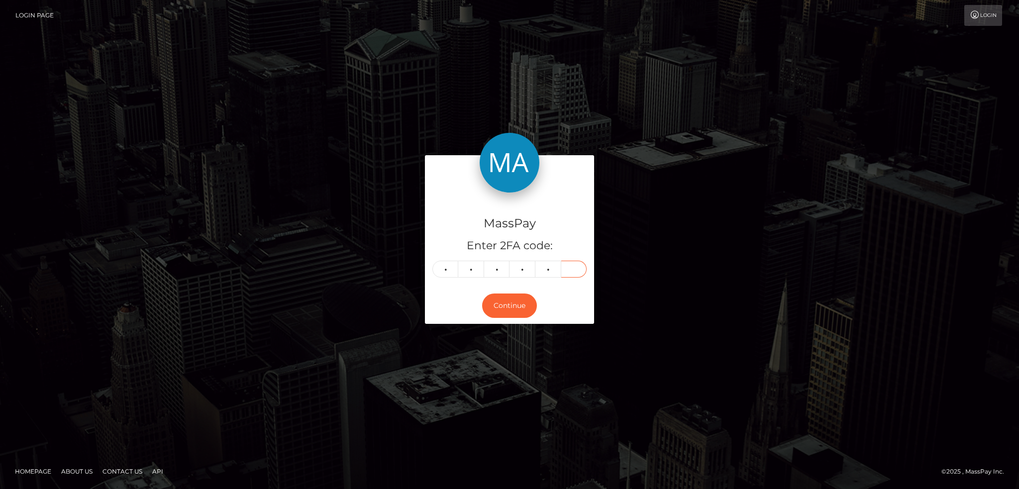
type input "8"
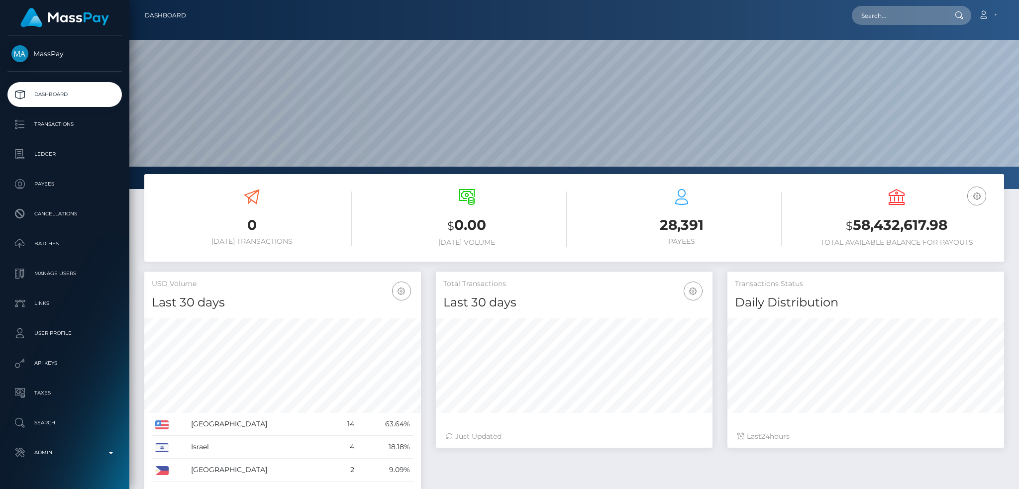
scroll to position [177, 276]
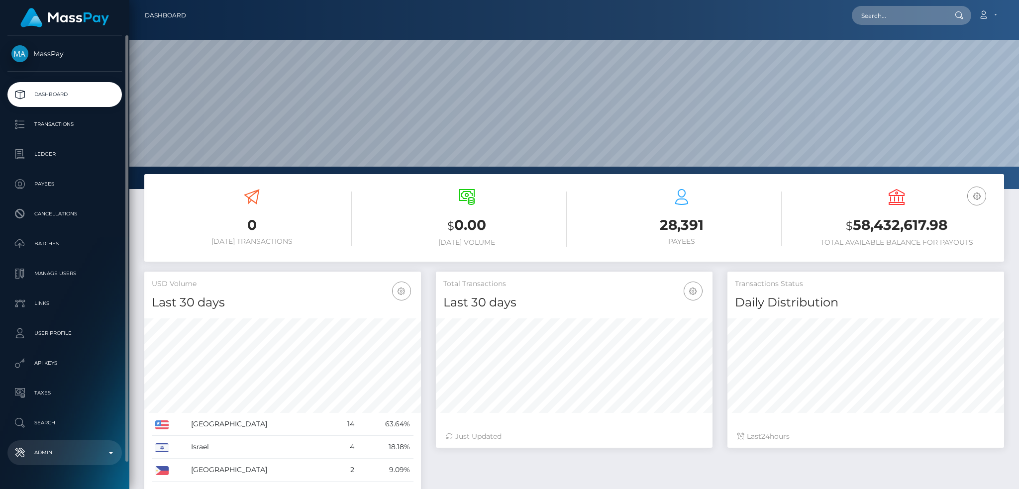
click at [89, 445] on p "Admin" at bounding box center [64, 452] width 107 height 15
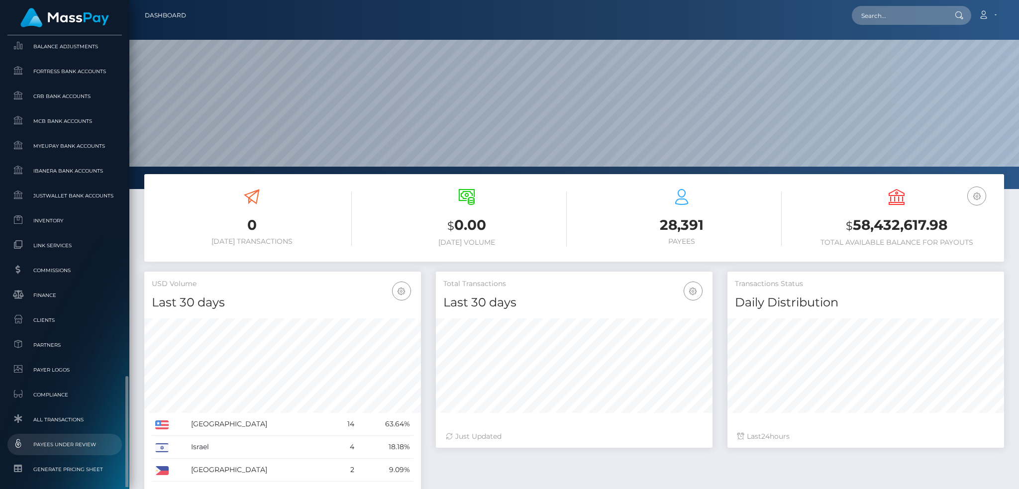
scroll to position [556, 0]
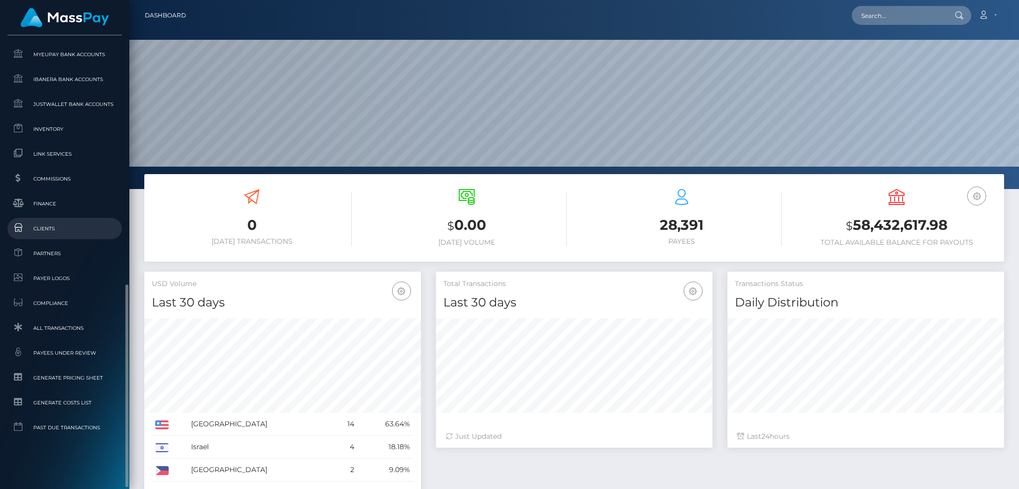
click at [72, 233] on span "Clients" at bounding box center [64, 228] width 107 height 11
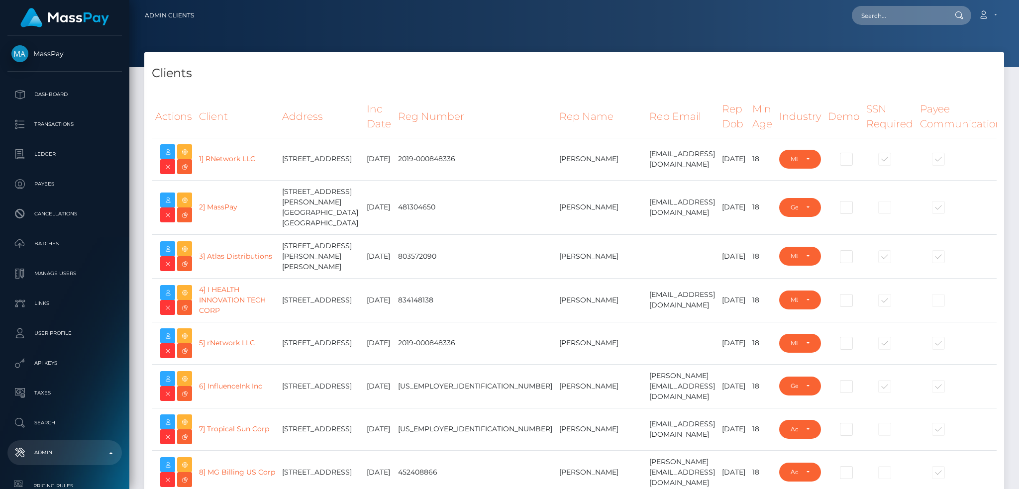
select select "223"
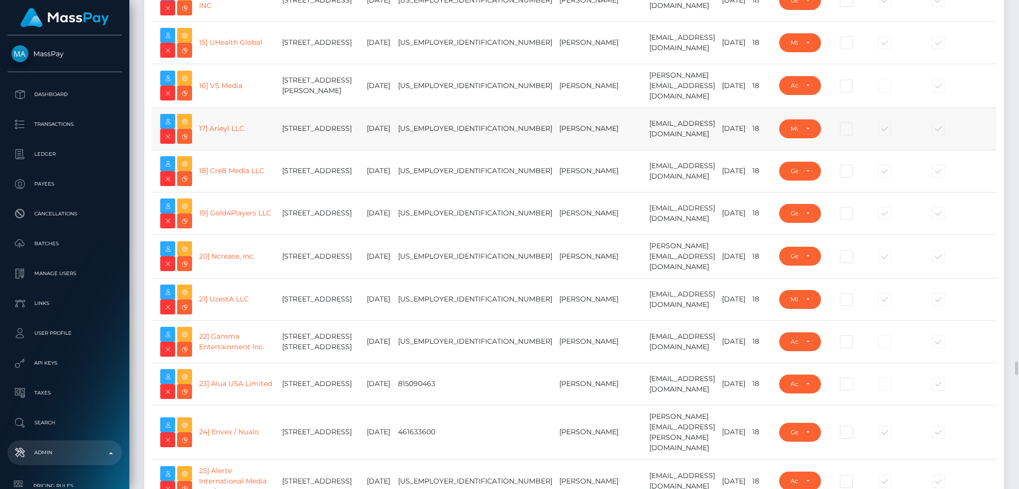
scroll to position [1062, 0]
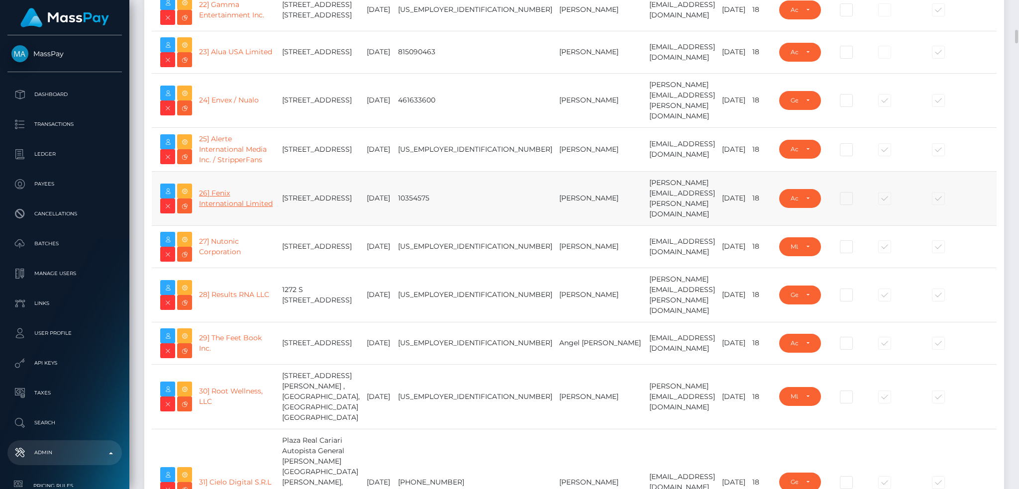
click at [234, 208] on link "26] Fenix International Limited" at bounding box center [236, 198] width 74 height 19
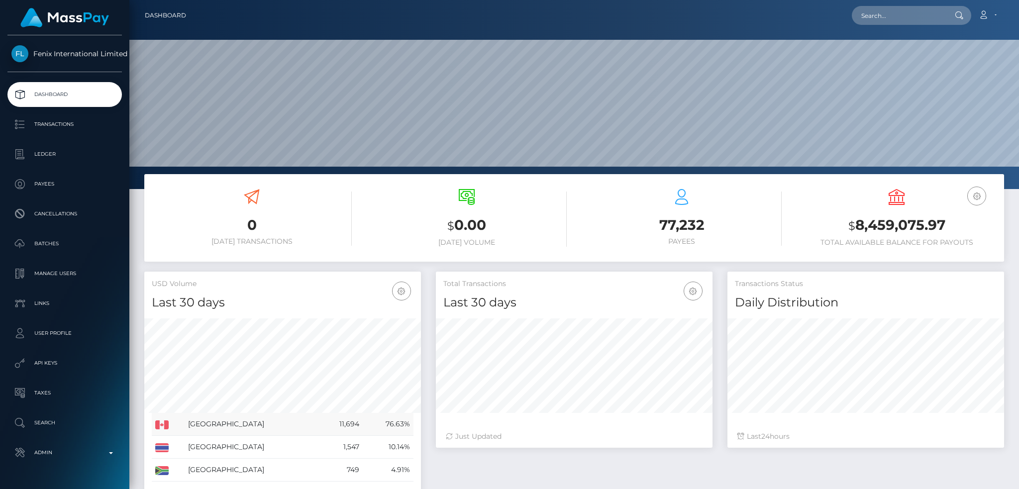
scroll to position [177, 276]
